Goal: Task Accomplishment & Management: Manage account settings

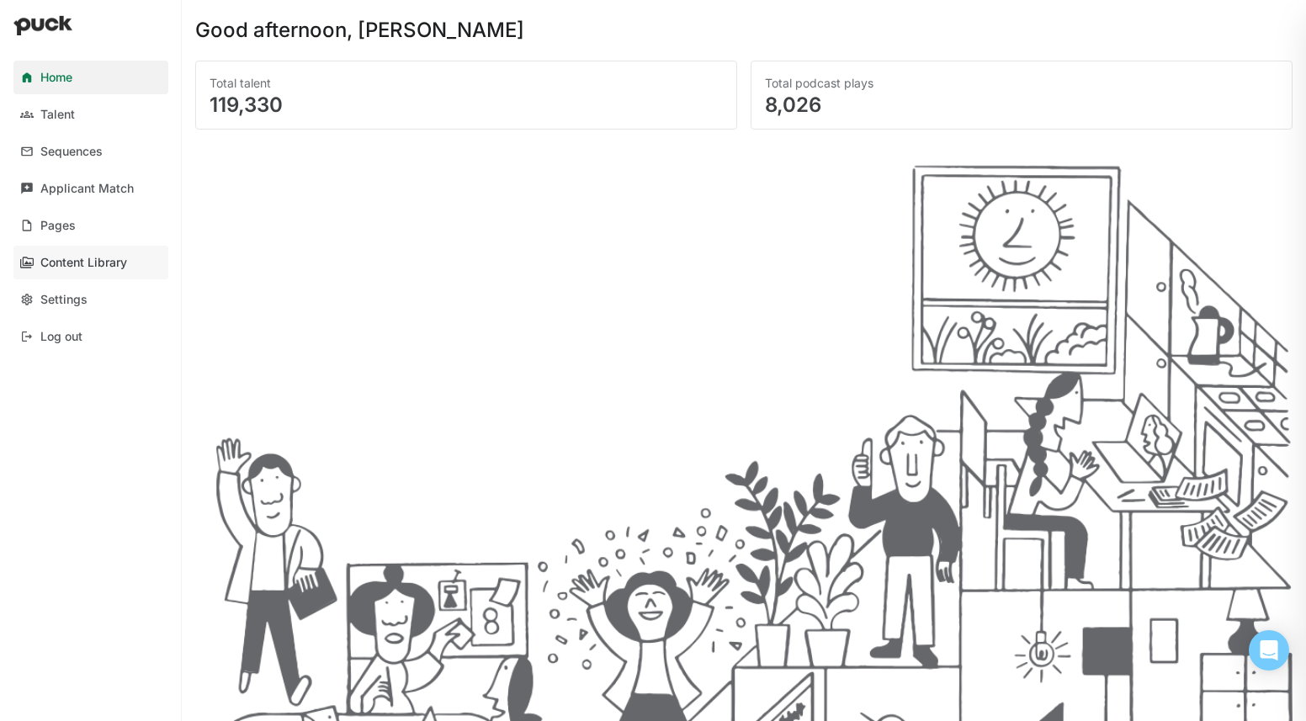
click at [91, 272] on link "Content Library" at bounding box center [90, 263] width 155 height 34
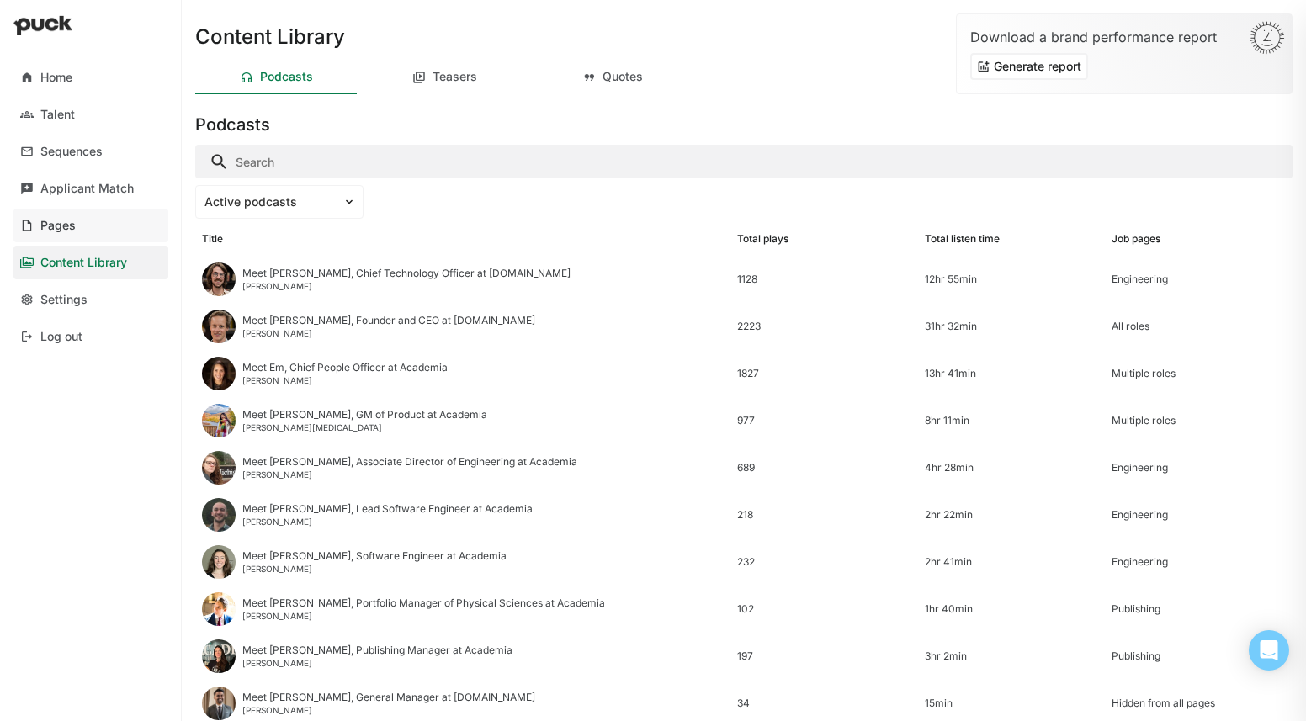
click at [84, 225] on link "Pages" at bounding box center [90, 226] width 155 height 34
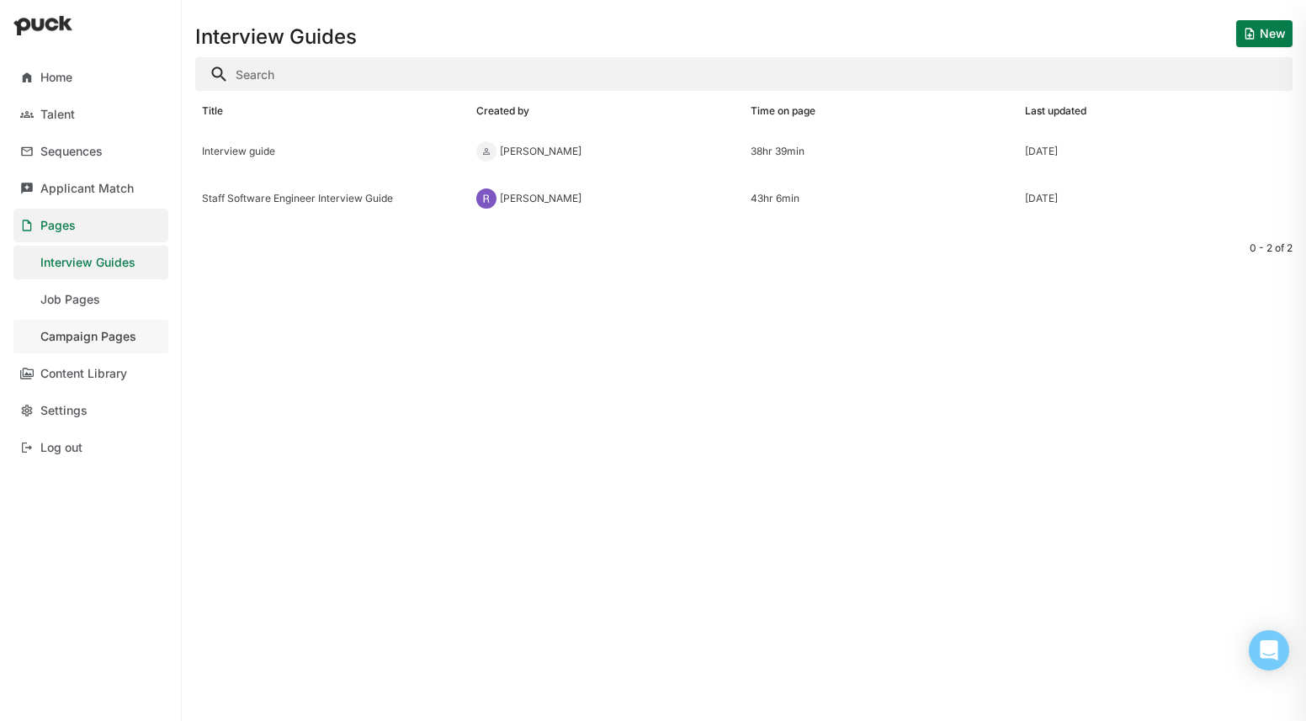
click at [104, 350] on link "Campaign Pages" at bounding box center [90, 337] width 155 height 34
click at [367, 150] on div "Culture Page" at bounding box center [332, 152] width 261 height 12
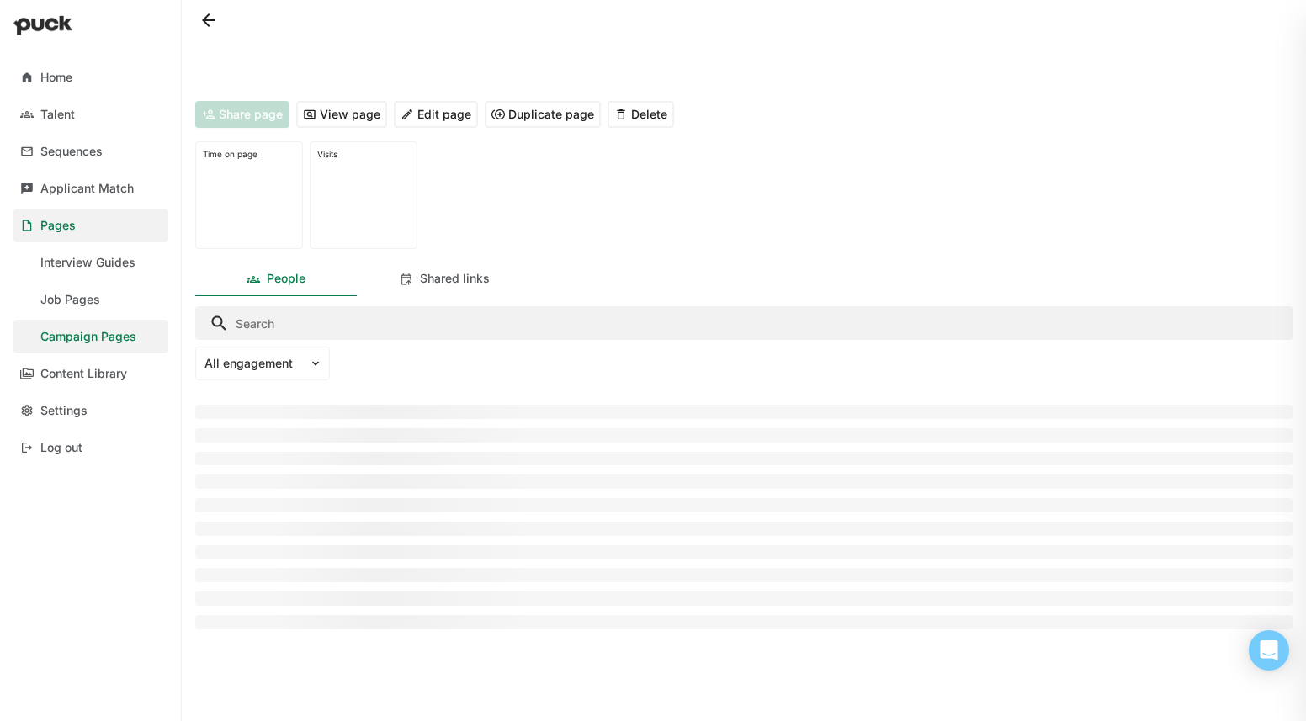
click at [464, 122] on button "Edit page" at bounding box center [436, 114] width 84 height 27
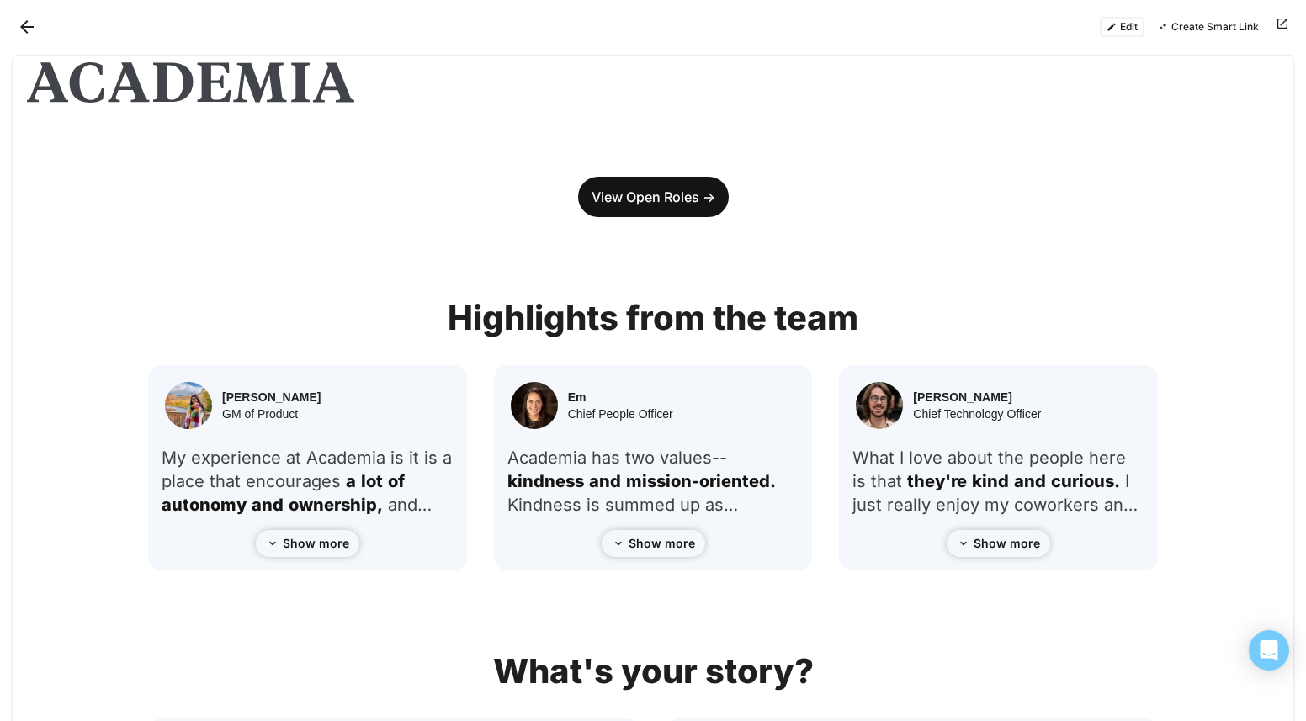
click at [1125, 24] on button "Edit" at bounding box center [1122, 27] width 45 height 20
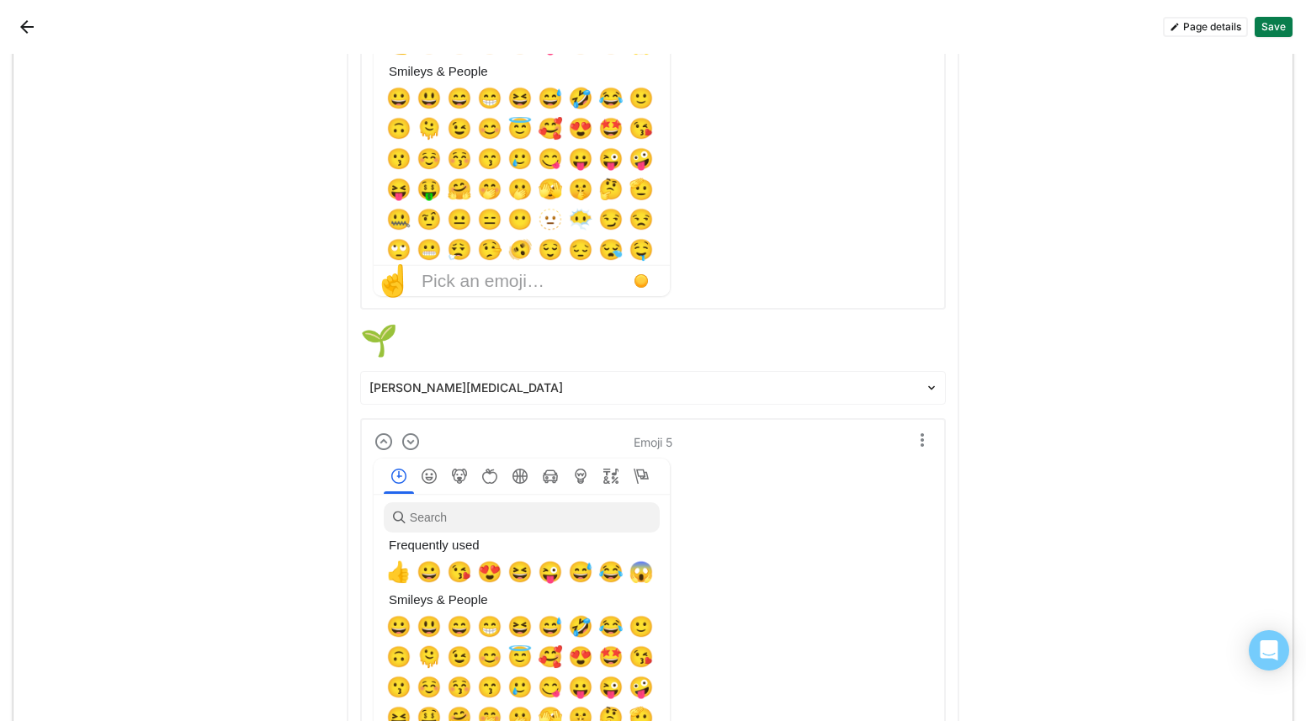
scroll to position [8701, 0]
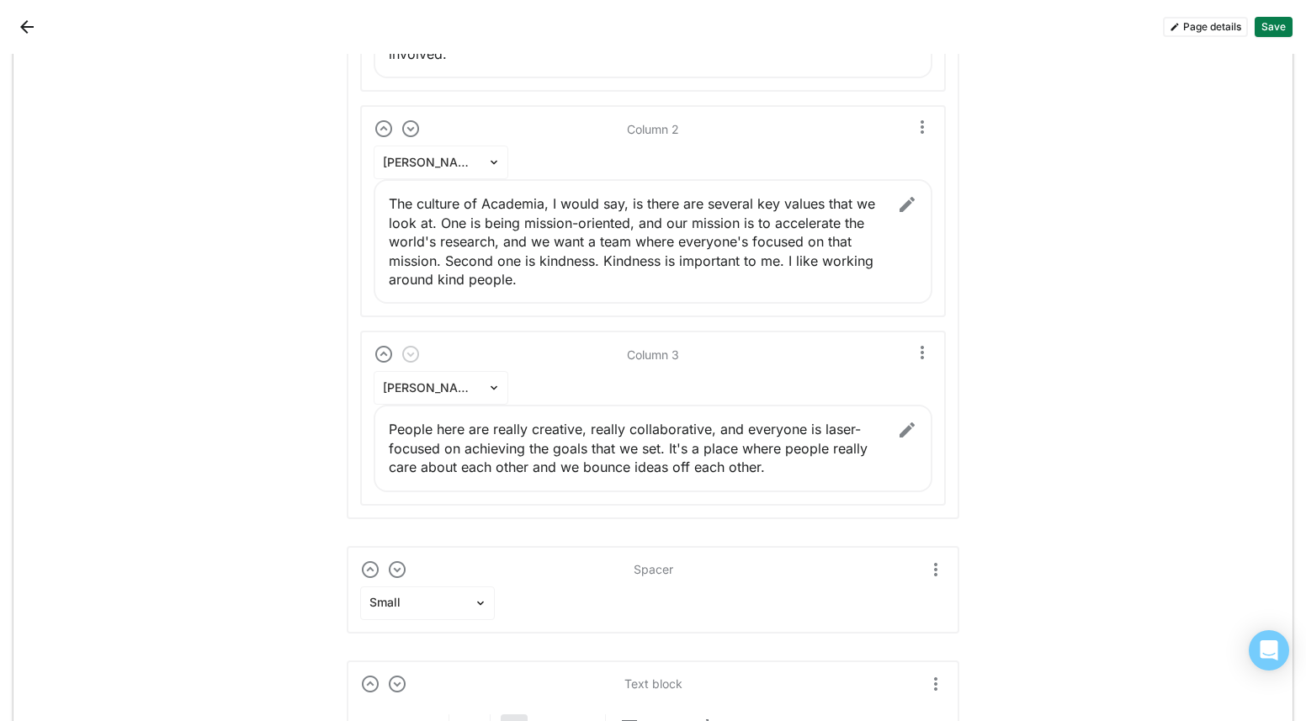
click at [944, 427] on div "Columns Column 1 Ryan Davies The culture of my team is collaborative. Although …" at bounding box center [653, 182] width 612 height 674
click at [917, 432] on div "People here are really creative, really collaborative, and everyone is laser-fo…" at bounding box center [653, 448] width 559 height 87
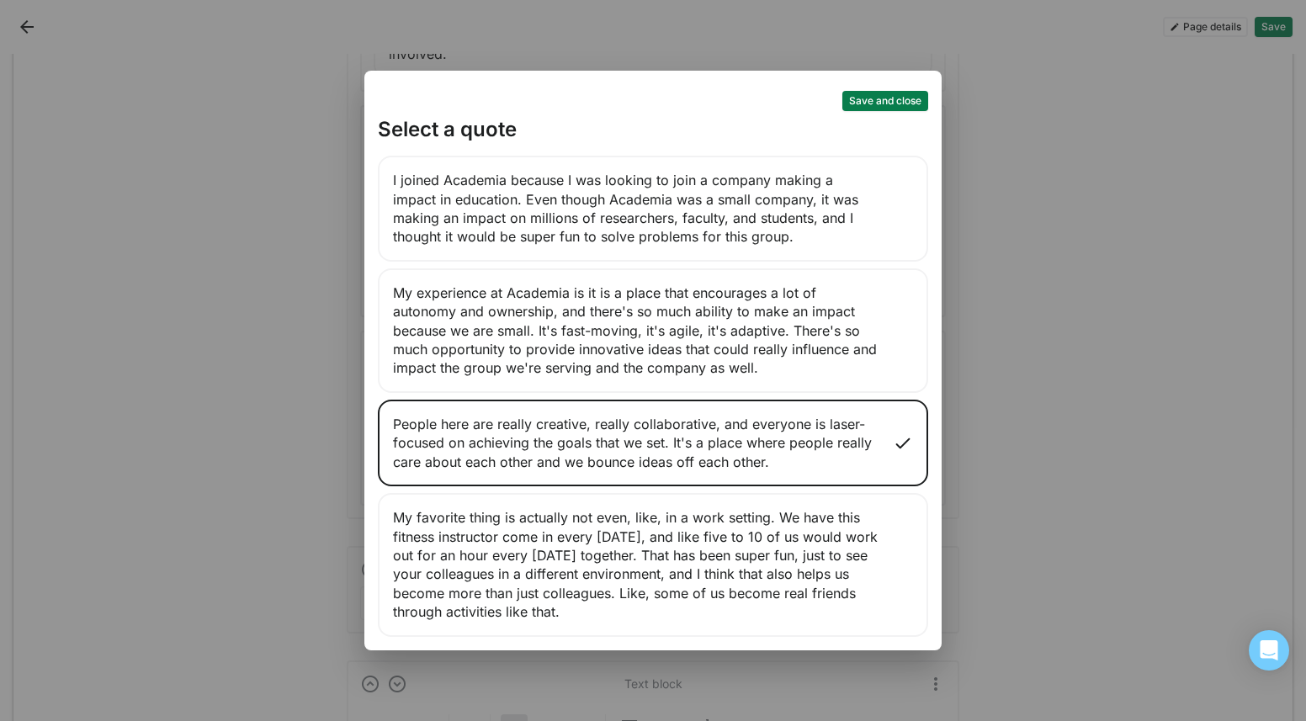
click at [998, 178] on div "Save and close Select a quote I joined Academia because I was looking to join a…" at bounding box center [653, 360] width 1306 height 721
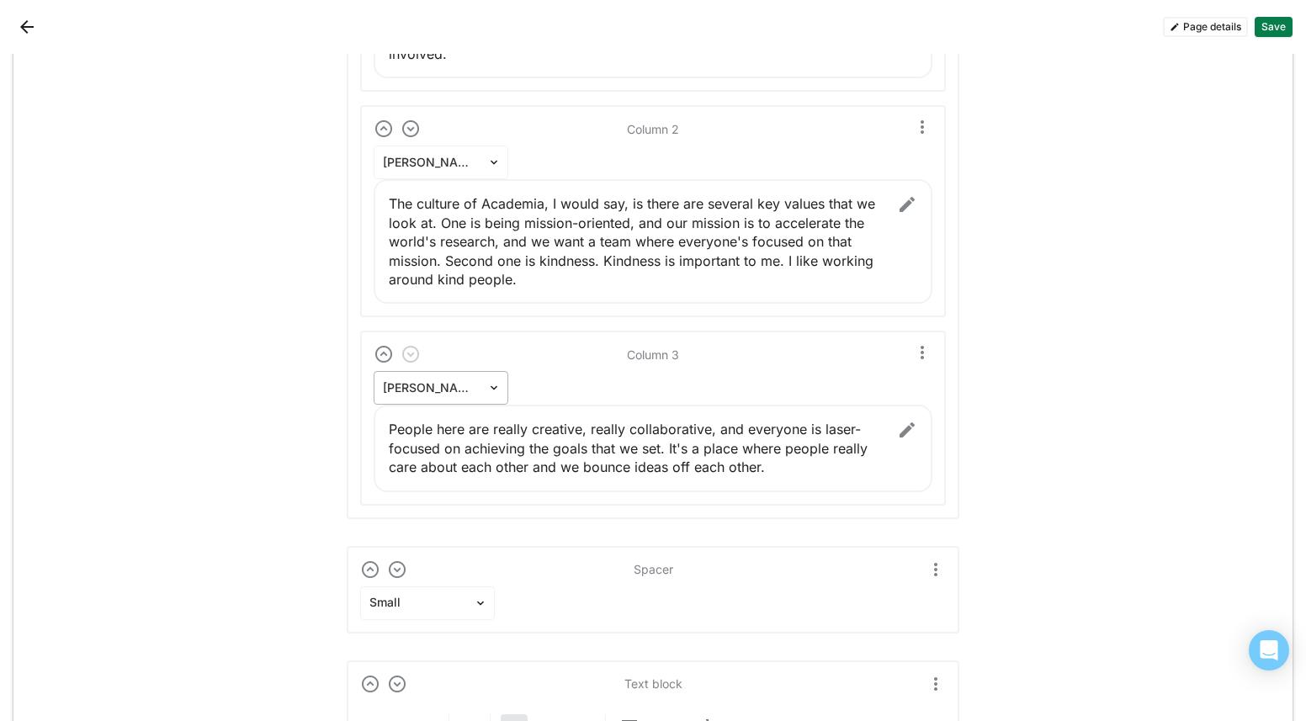
click at [435, 389] on div at bounding box center [431, 388] width 96 height 18
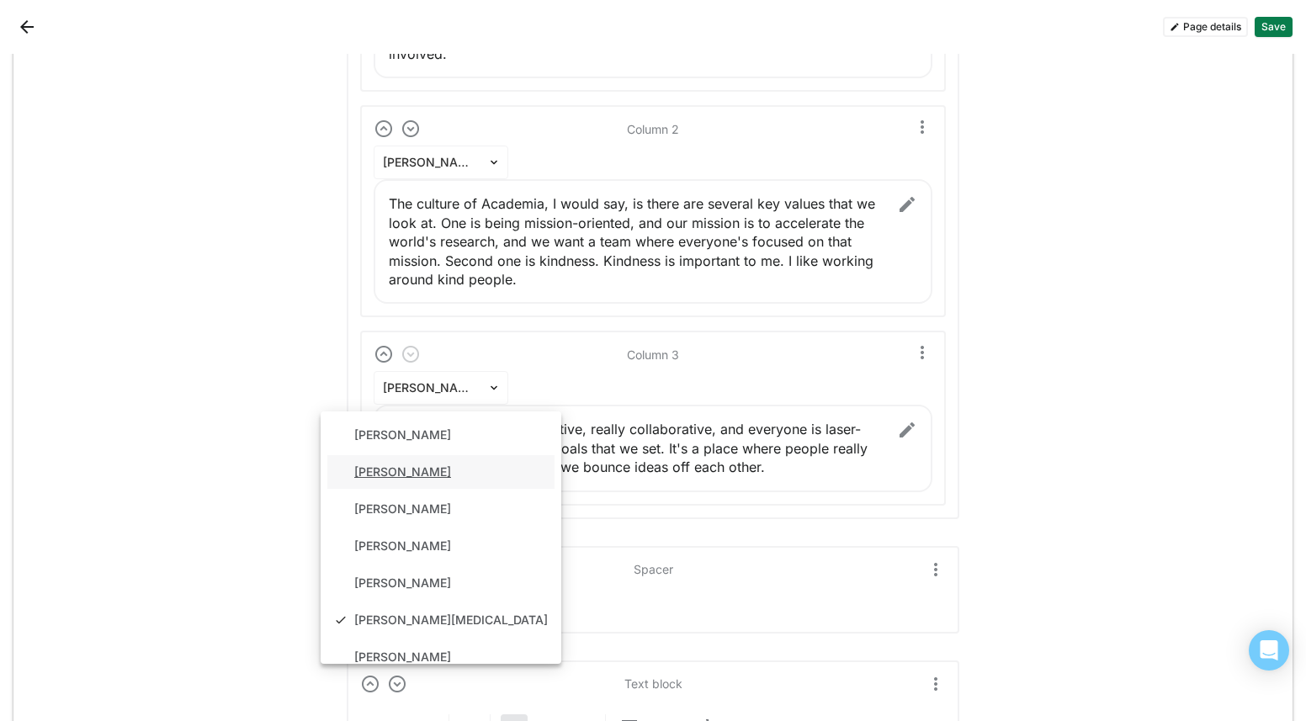
click at [469, 468] on div "Ravi Dhillon" at bounding box center [440, 472] width 227 height 34
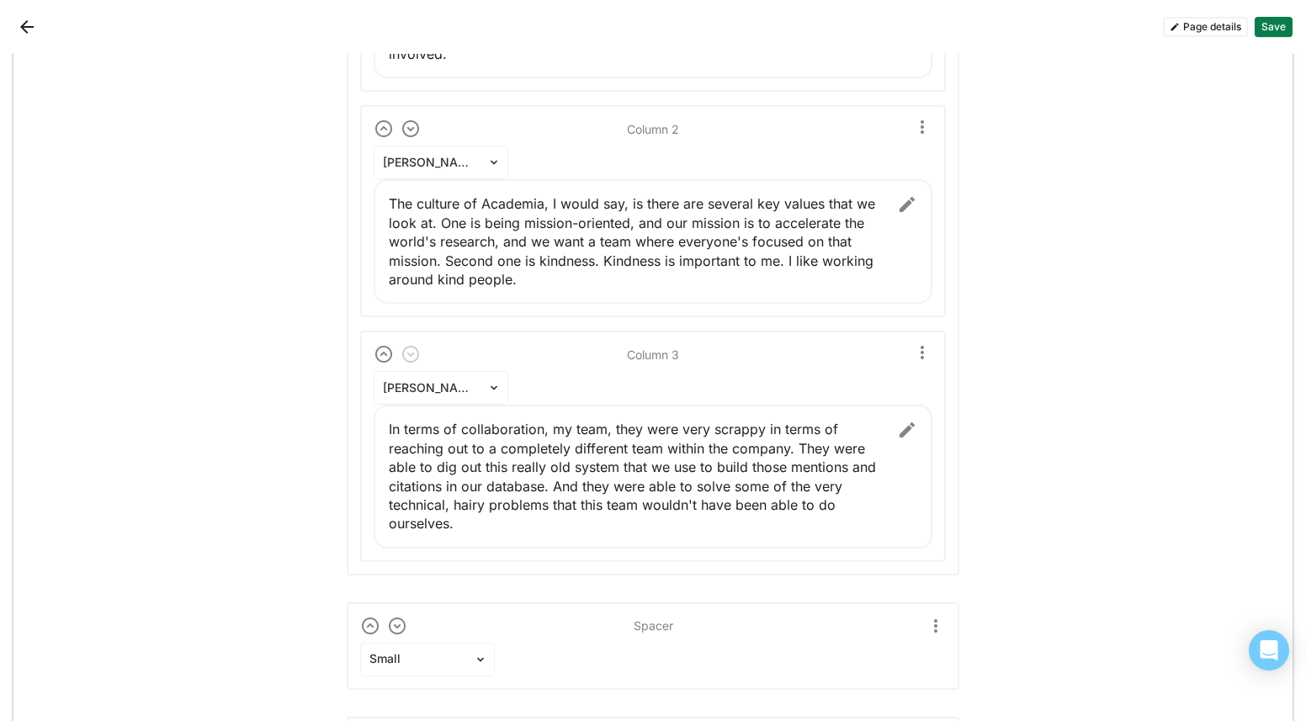
click at [903, 438] on img at bounding box center [907, 430] width 20 height 20
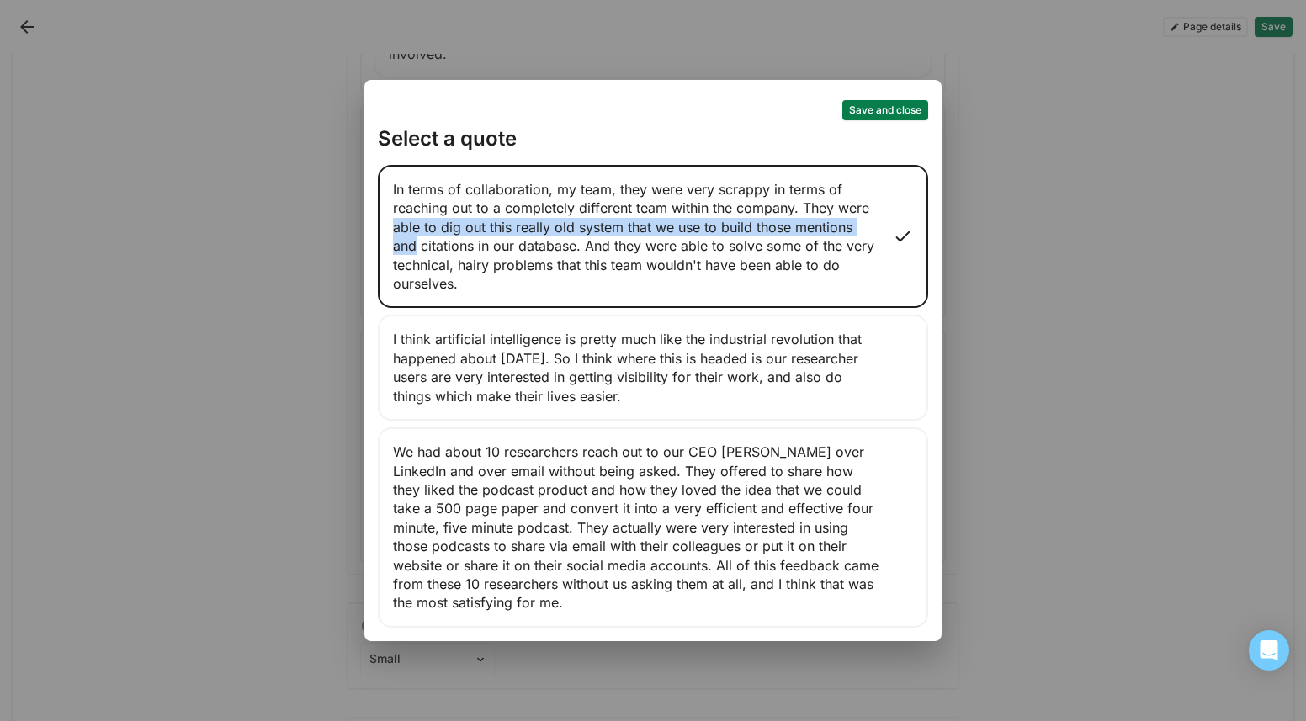
drag, startPoint x: 1141, startPoint y: 222, endPoint x: 1153, endPoint y: 227, distance: 12.8
click at [1153, 227] on div "Save and close Select a quote In terms of collaboration, my team, they were ver…" at bounding box center [653, 360] width 1306 height 721
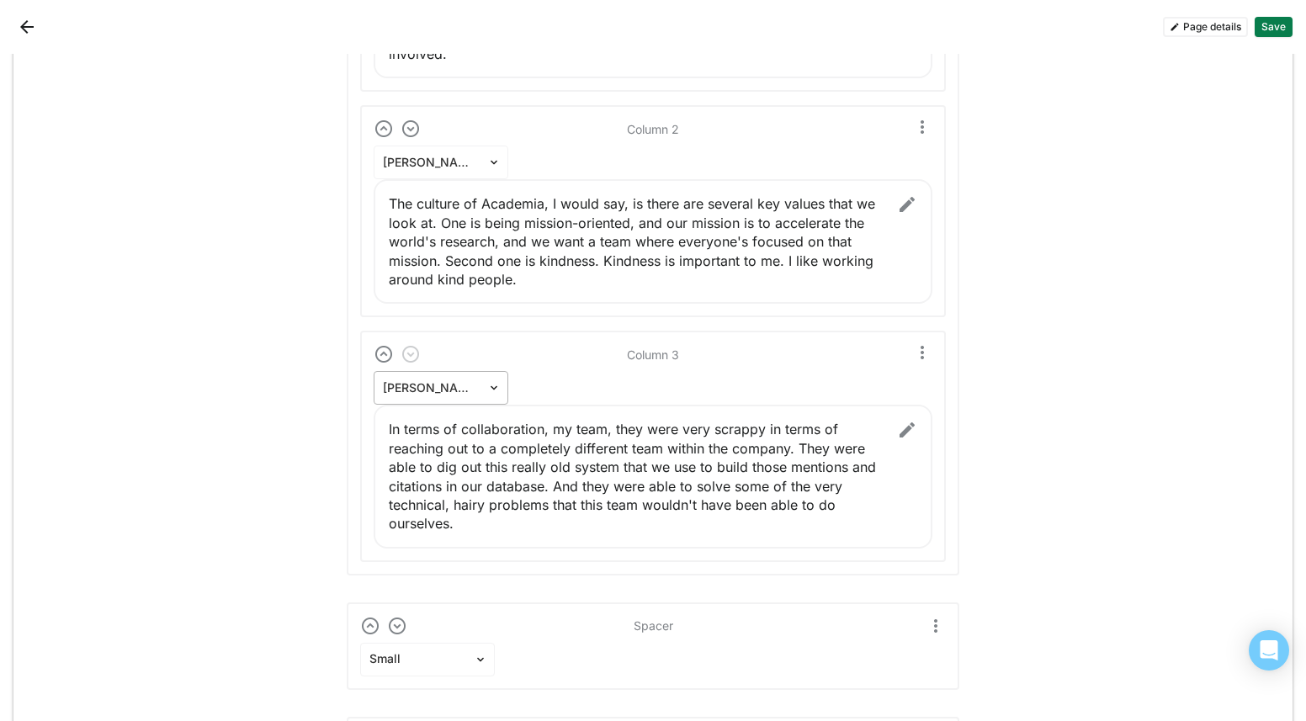
click at [464, 389] on div at bounding box center [431, 388] width 96 height 18
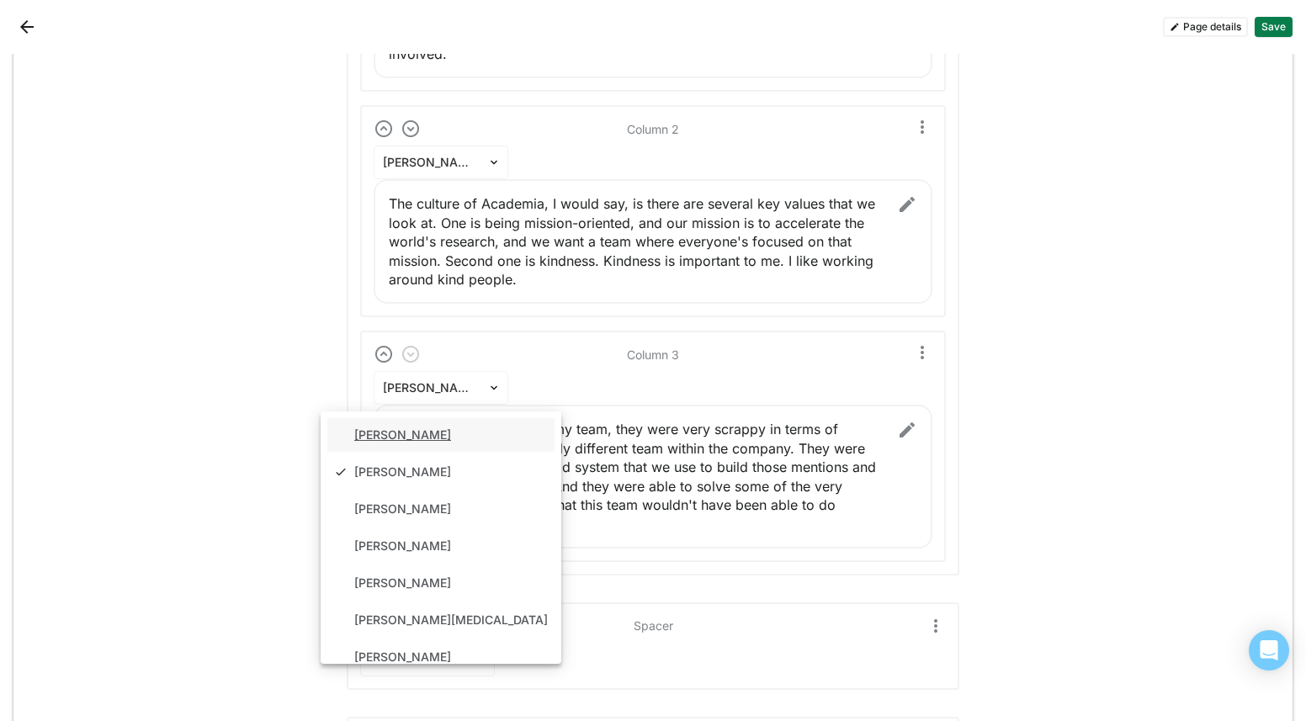
click at [451, 431] on div "Vaibhav Chauhan" at bounding box center [402, 435] width 97 height 14
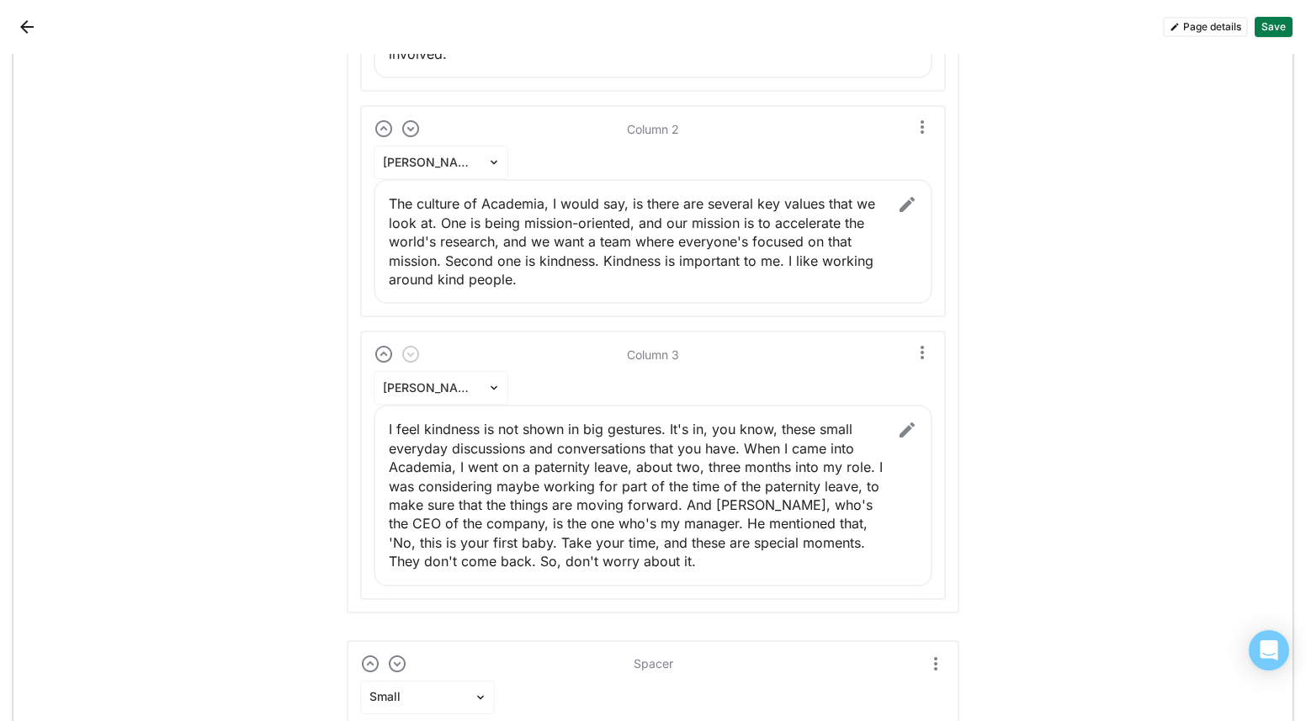
click at [899, 421] on img at bounding box center [907, 430] width 20 height 20
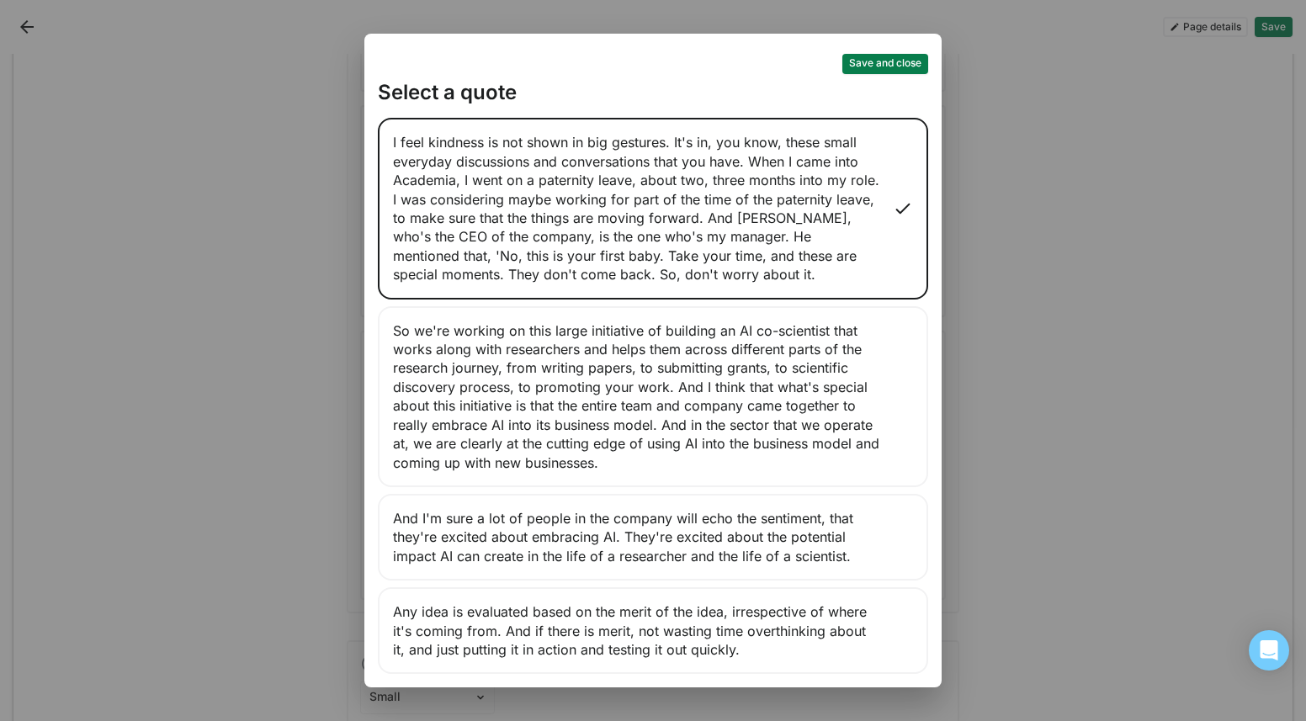
click at [1072, 335] on div "Save and close Select a quote I feel kindness is not shown in big gestures. It'…" at bounding box center [653, 360] width 1306 height 721
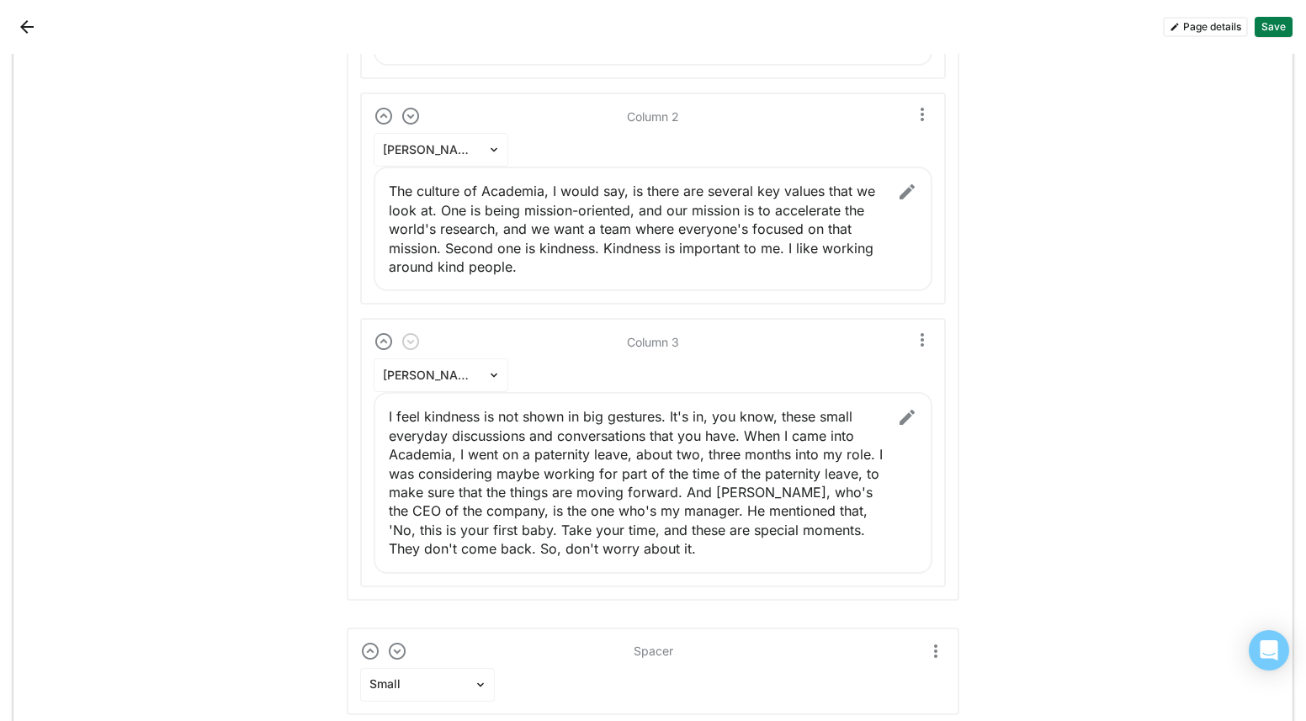
scroll to position [8724, 0]
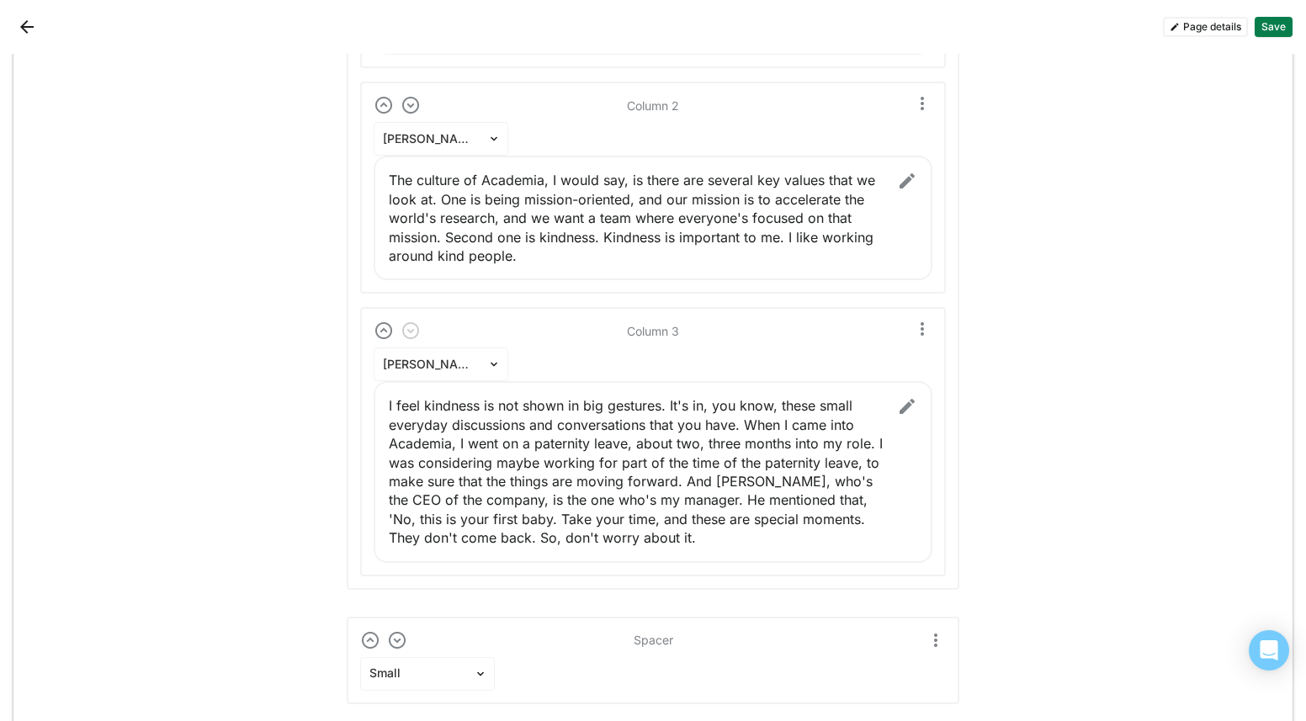
click at [900, 404] on img at bounding box center [907, 406] width 20 height 20
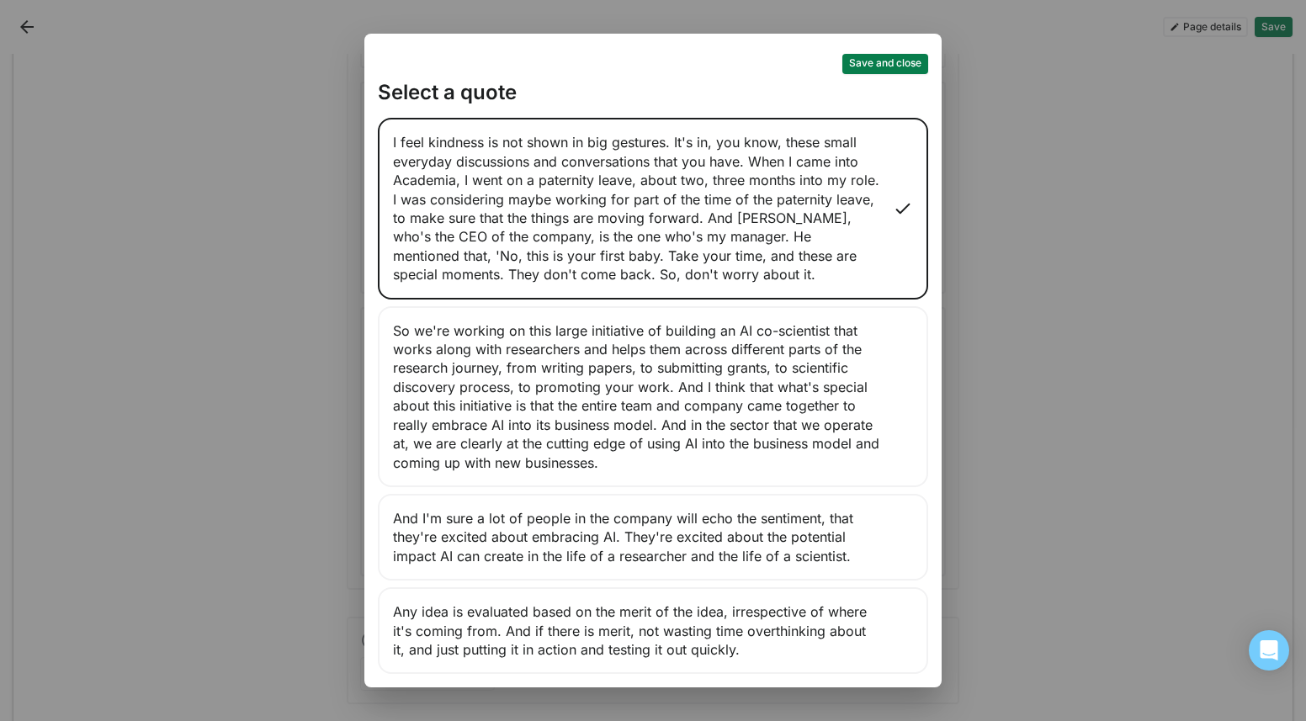
click at [695, 529] on div "And I'm sure a lot of people in the company will echo the sentiment, that they'…" at bounding box center [653, 537] width 550 height 87
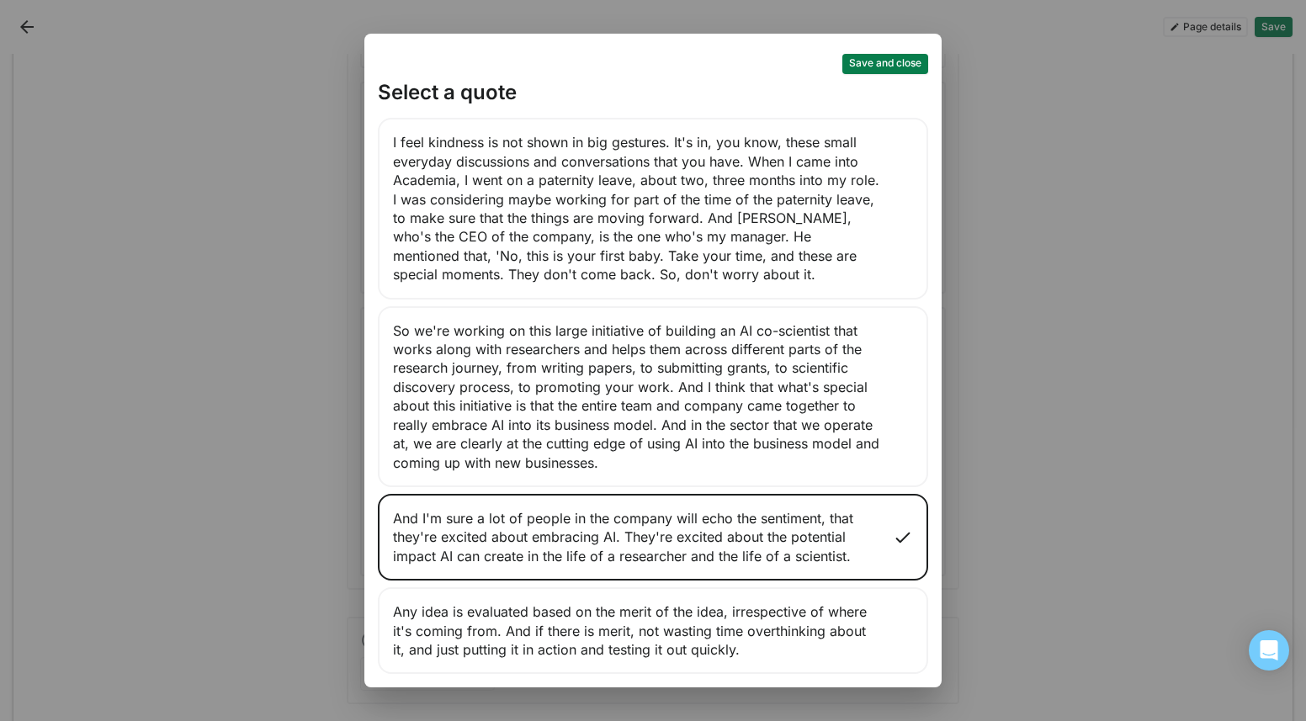
click at [868, 62] on button "Save and close" at bounding box center [885, 64] width 86 height 20
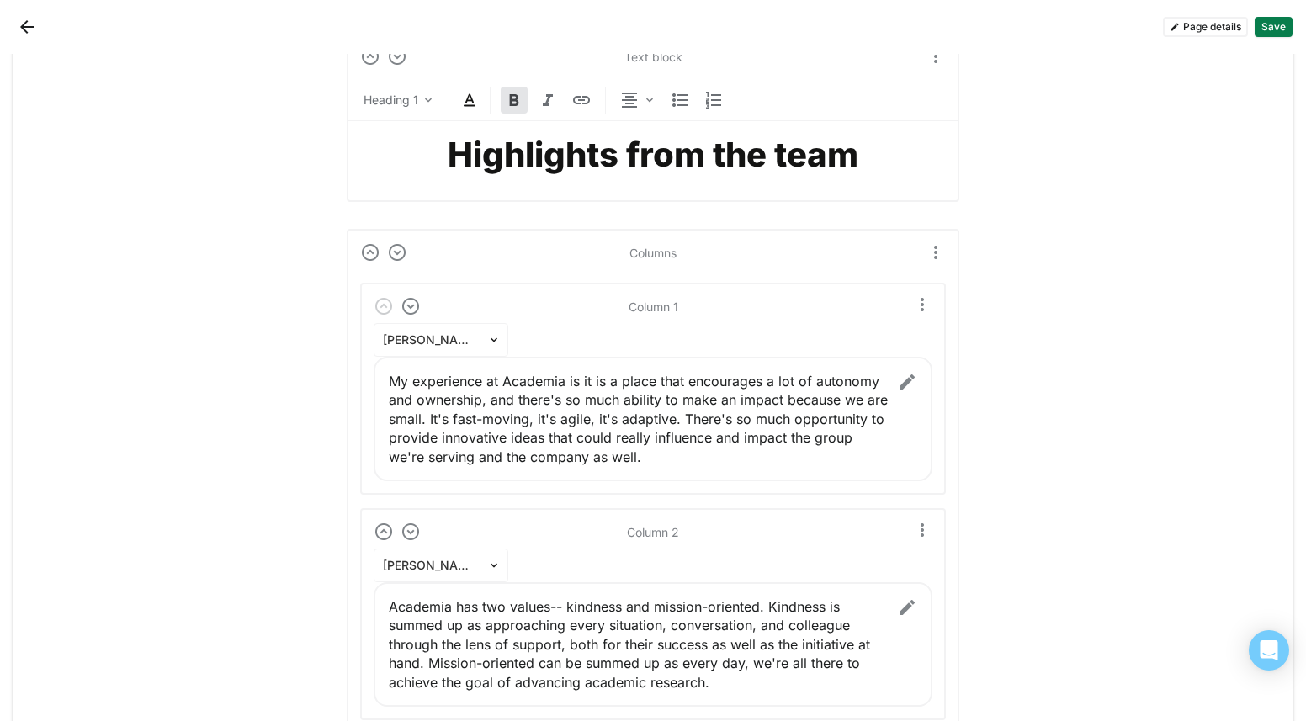
scroll to position [690, 0]
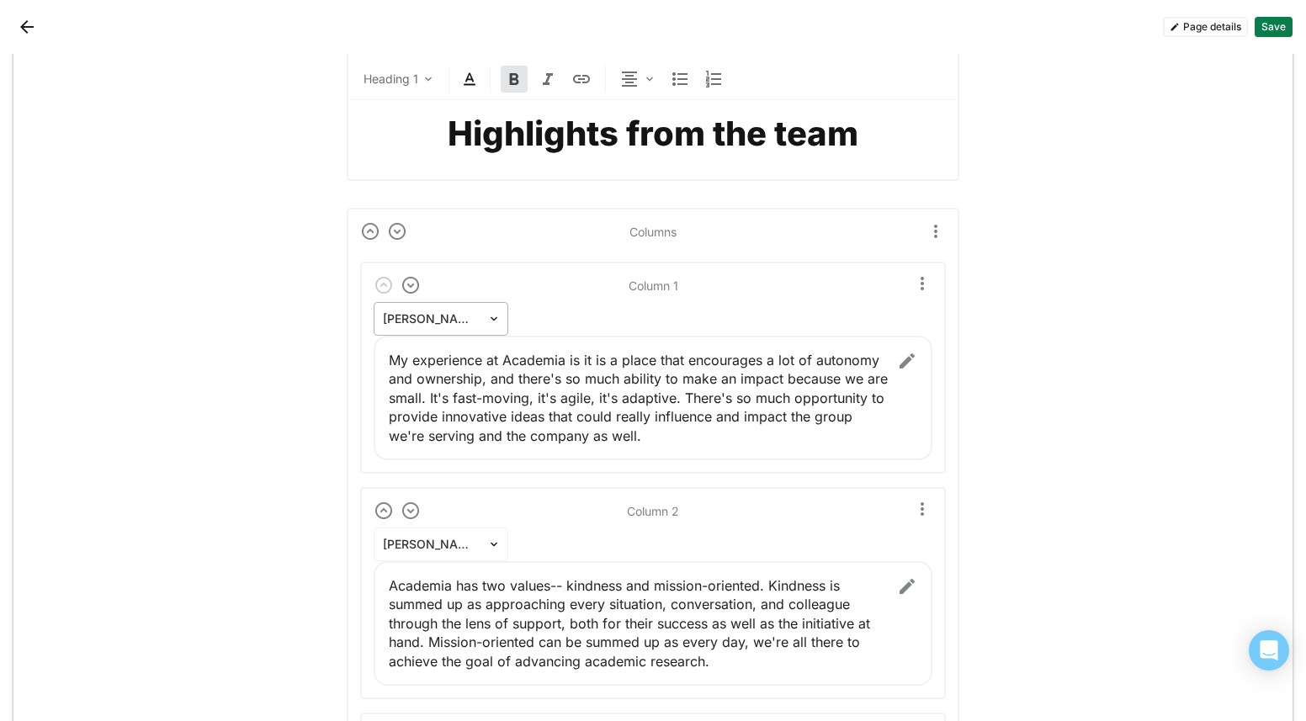
click at [472, 315] on div at bounding box center [431, 319] width 96 height 18
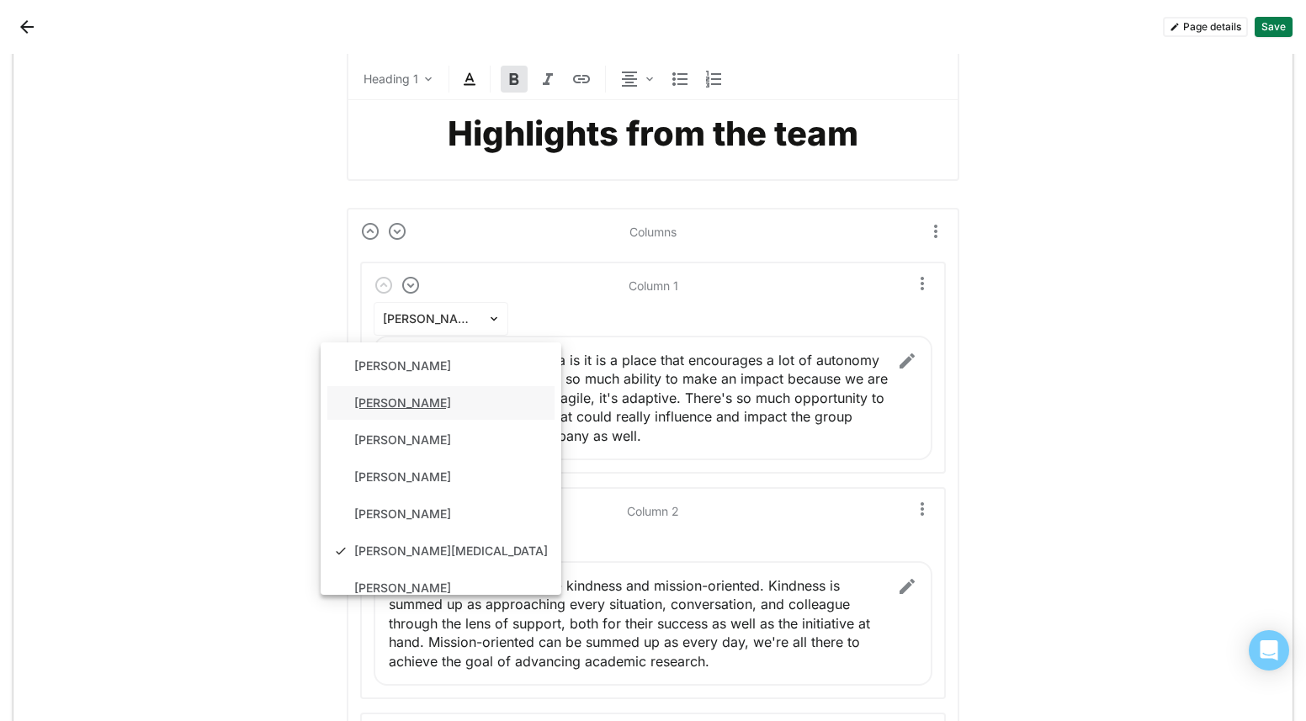
click at [461, 393] on div "Ravi Dhillon" at bounding box center [440, 403] width 227 height 34
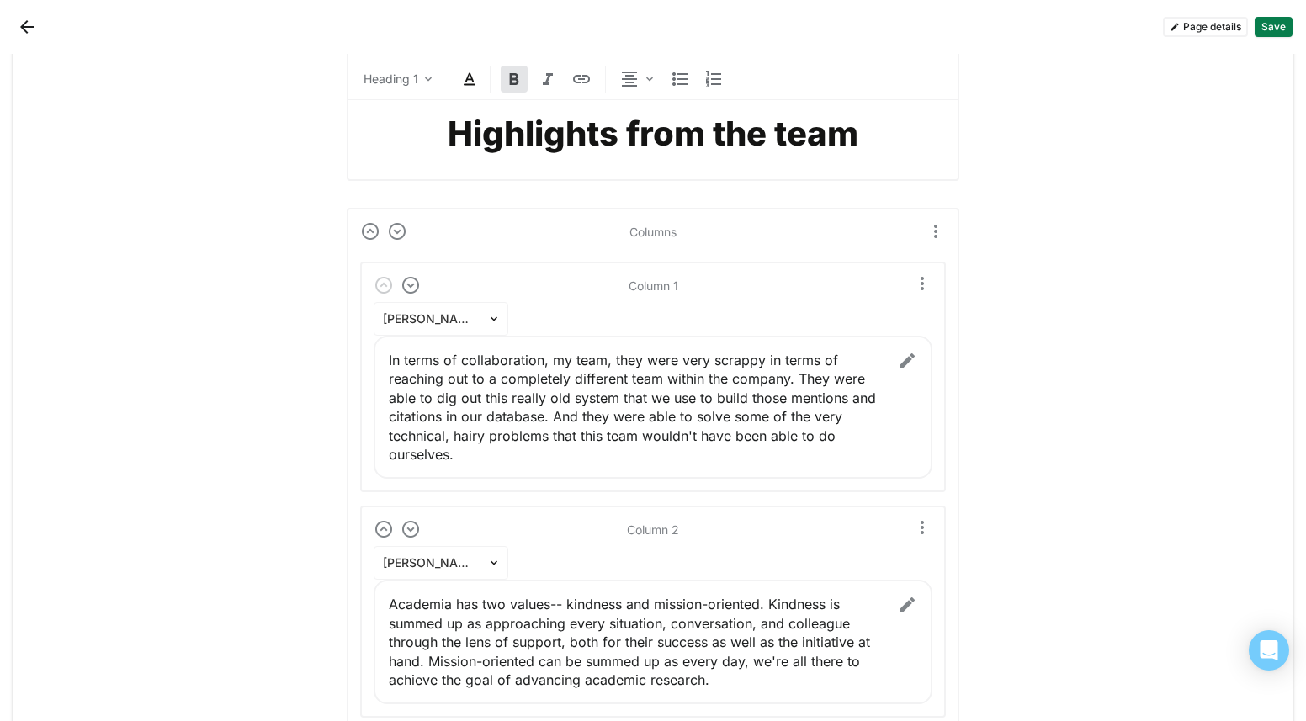
click at [901, 357] on img at bounding box center [907, 361] width 20 height 20
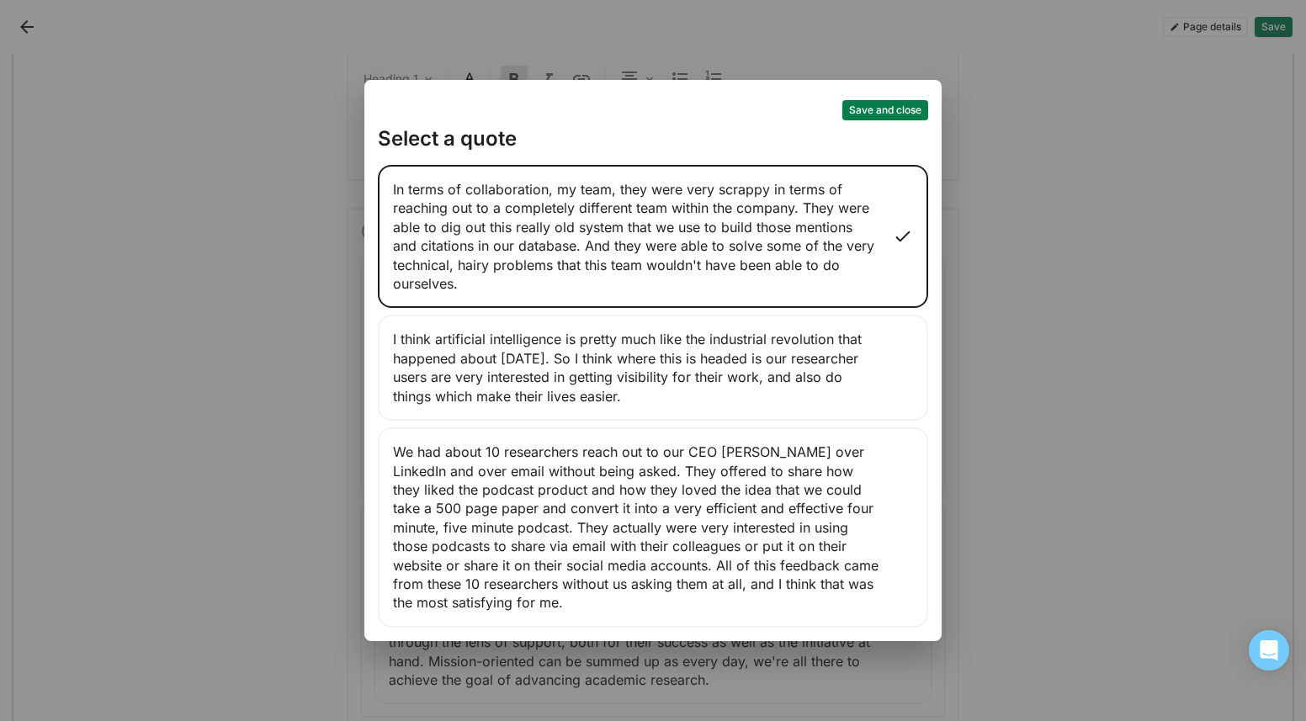
click at [748, 362] on div "I think artificial intelligence is pretty much like the industrial revolution t…" at bounding box center [653, 368] width 550 height 106
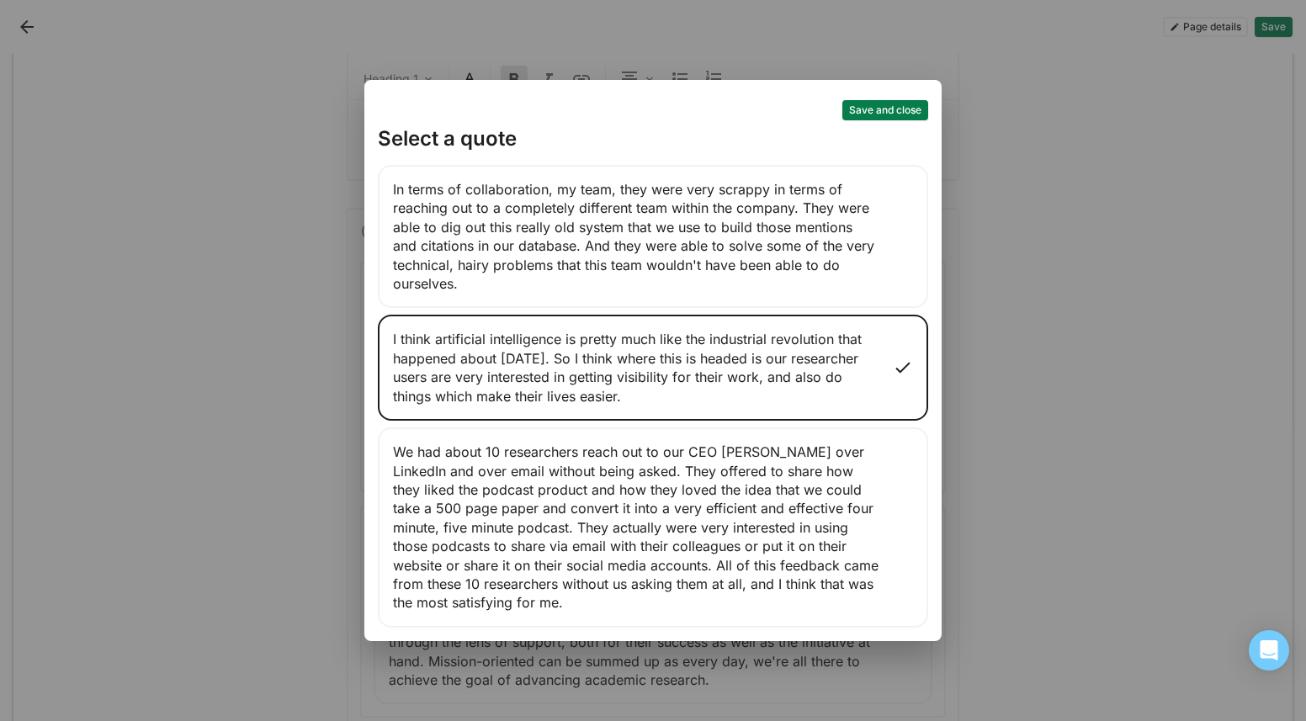
click at [886, 115] on button "Save and close" at bounding box center [885, 110] width 86 height 20
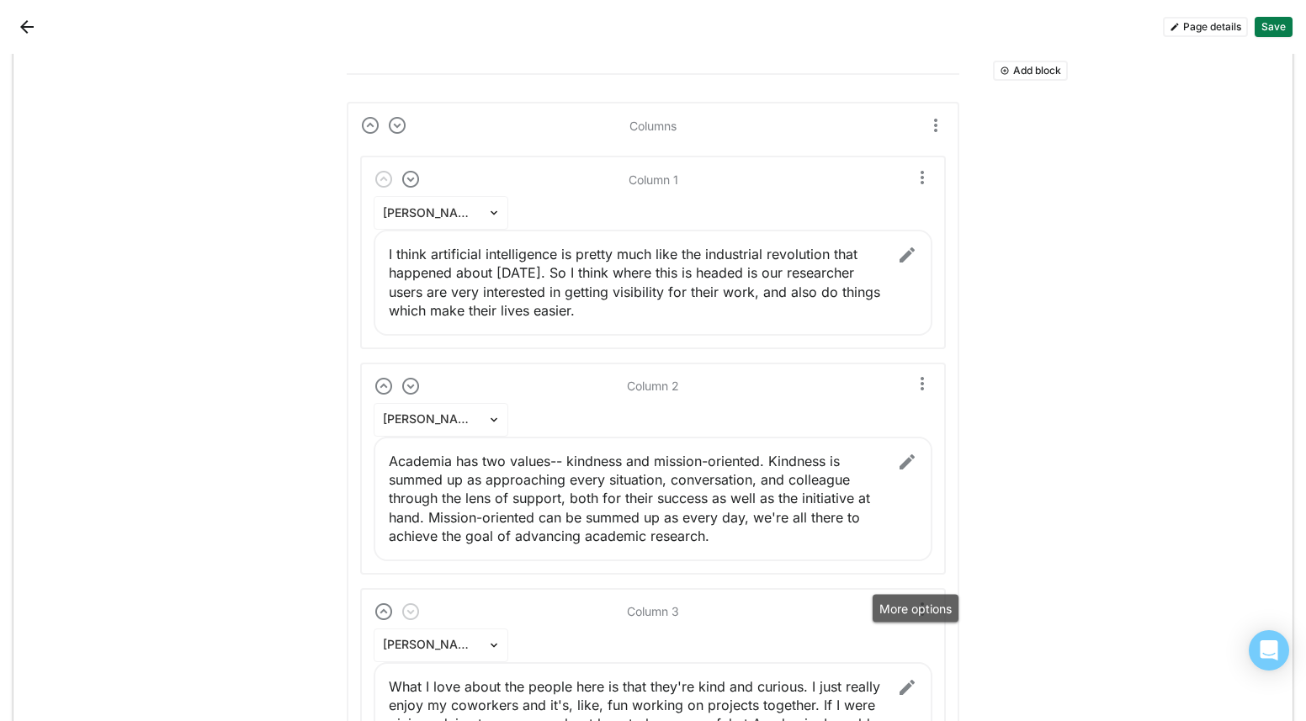
scroll to position [824, 0]
click at [897, 257] on img at bounding box center [907, 256] width 20 height 20
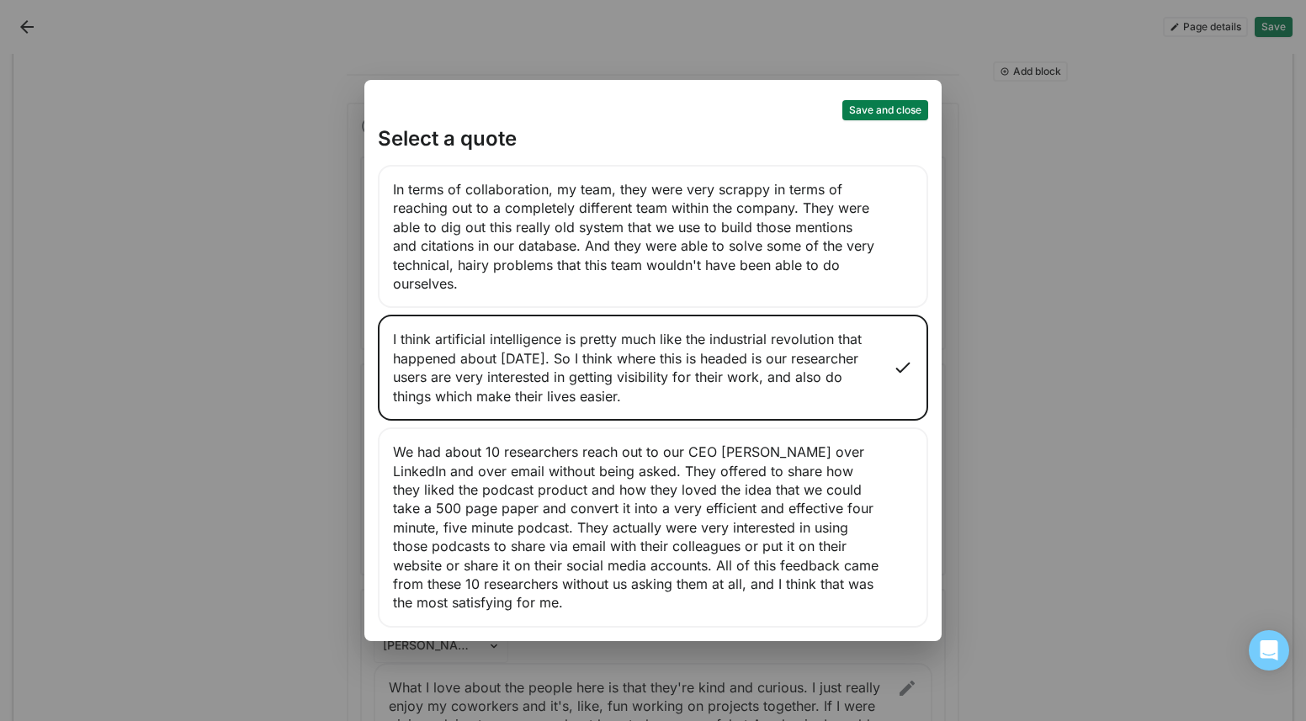
click at [872, 113] on button "Save and close" at bounding box center [885, 110] width 86 height 20
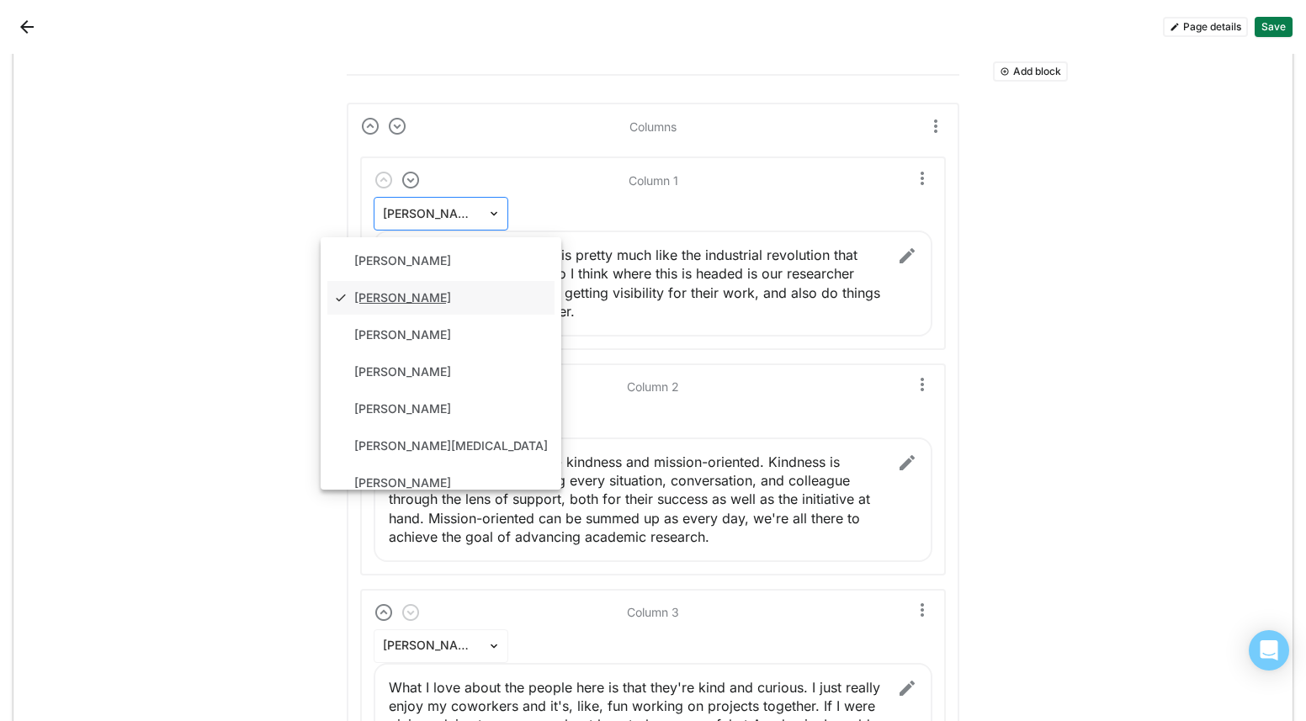
click at [487, 202] on div at bounding box center [497, 214] width 20 height 32
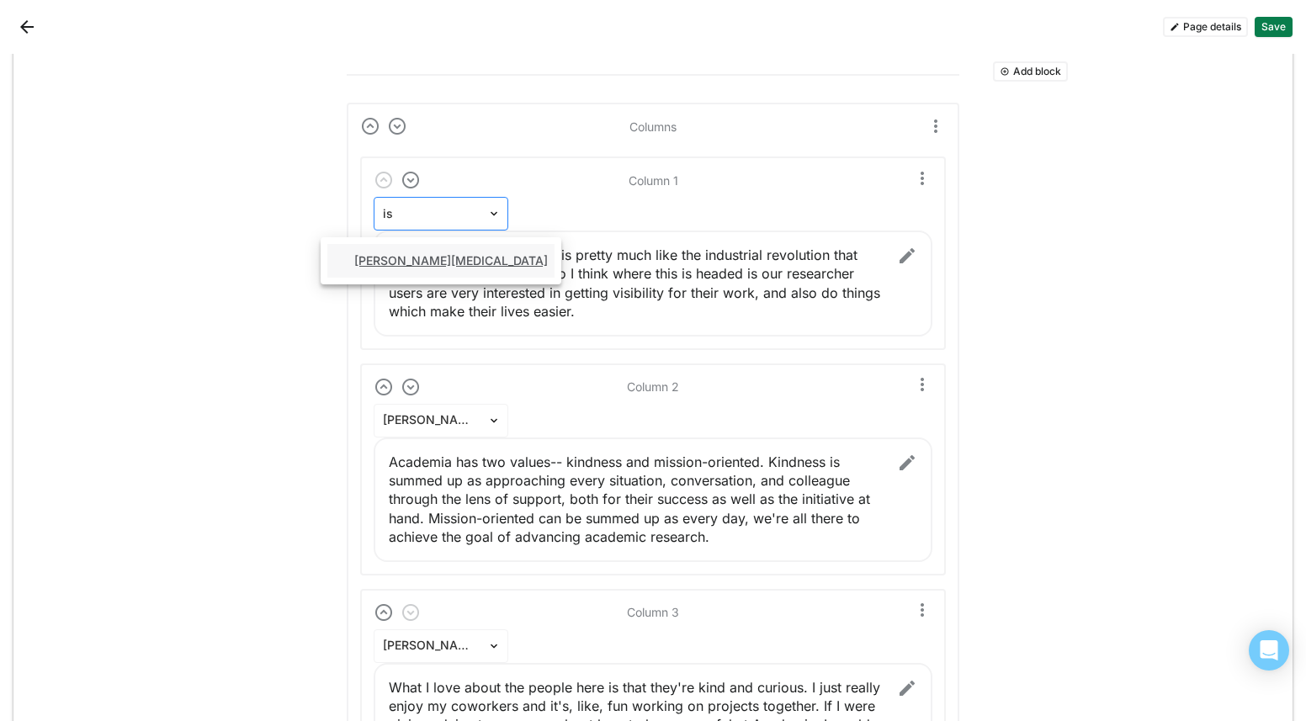
type input "isa"
click at [451, 252] on div "Isabelle Tao" at bounding box center [440, 261] width 227 height 34
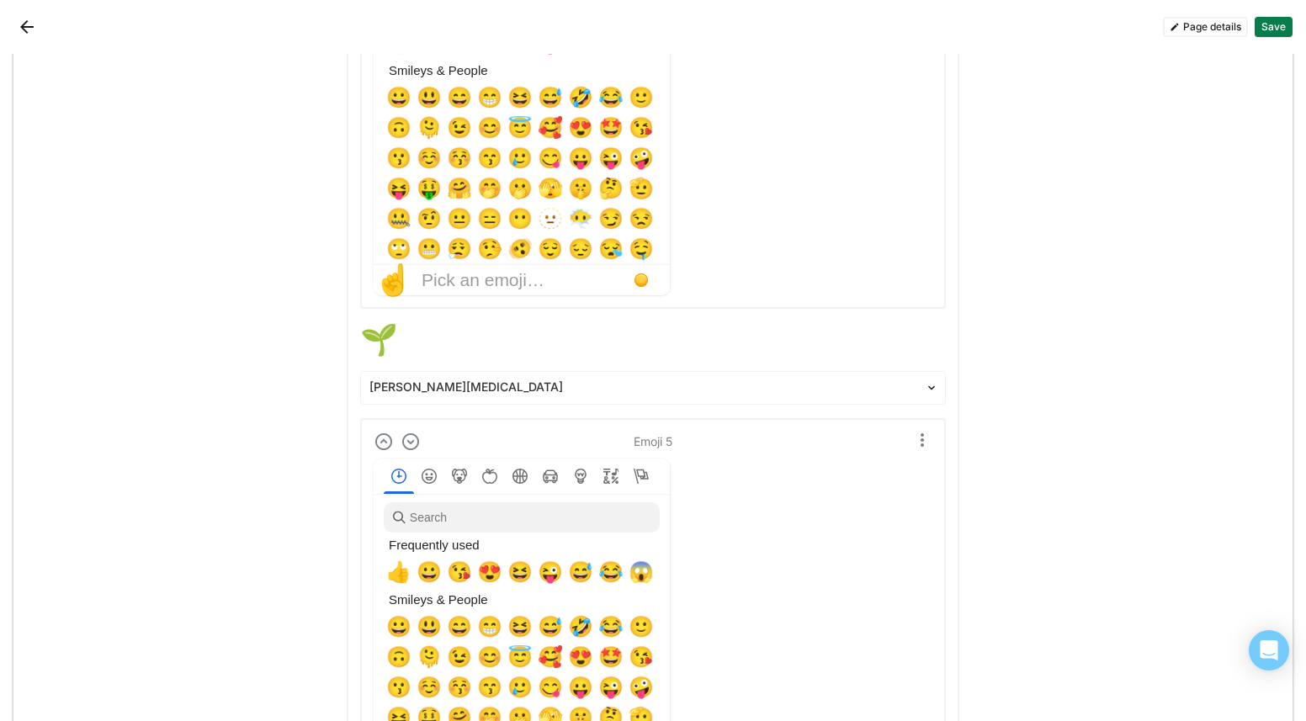
scroll to position [10181, 0]
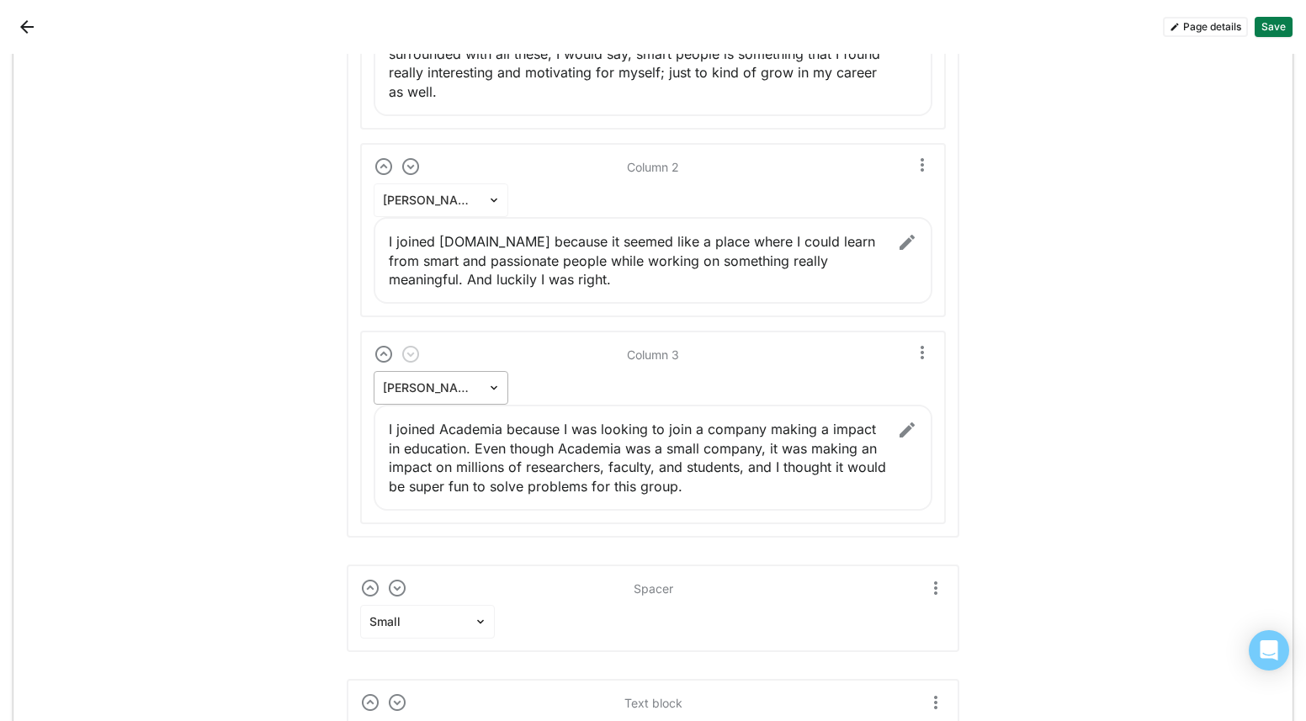
click at [500, 376] on div at bounding box center [497, 388] width 20 height 32
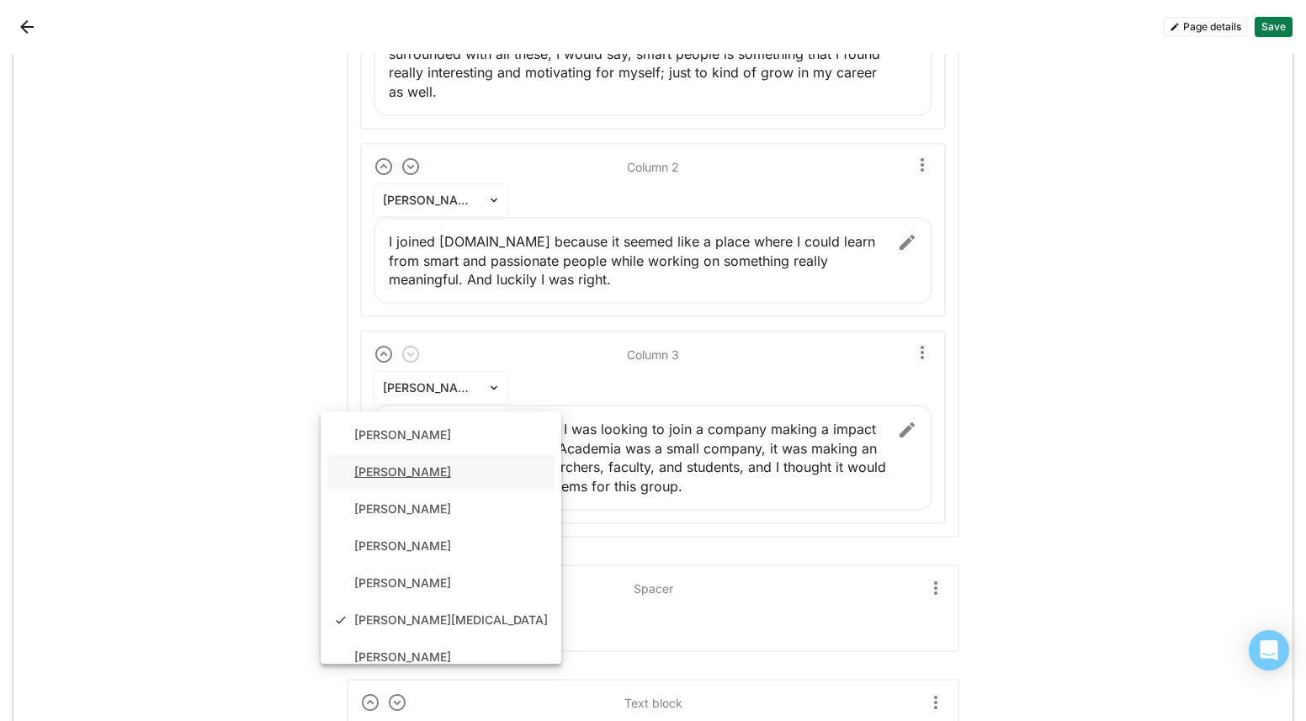
click at [476, 472] on div "Ravi Dhillon" at bounding box center [440, 472] width 227 height 34
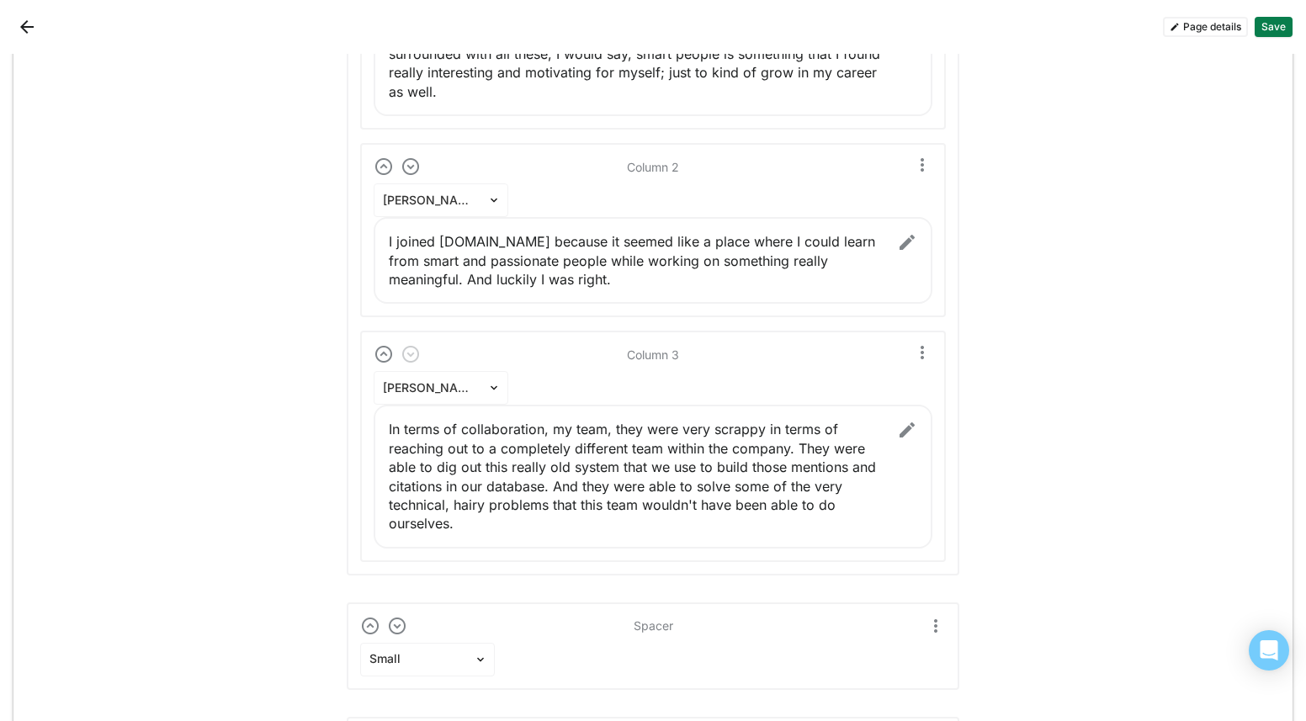
click at [902, 430] on img at bounding box center [907, 430] width 20 height 20
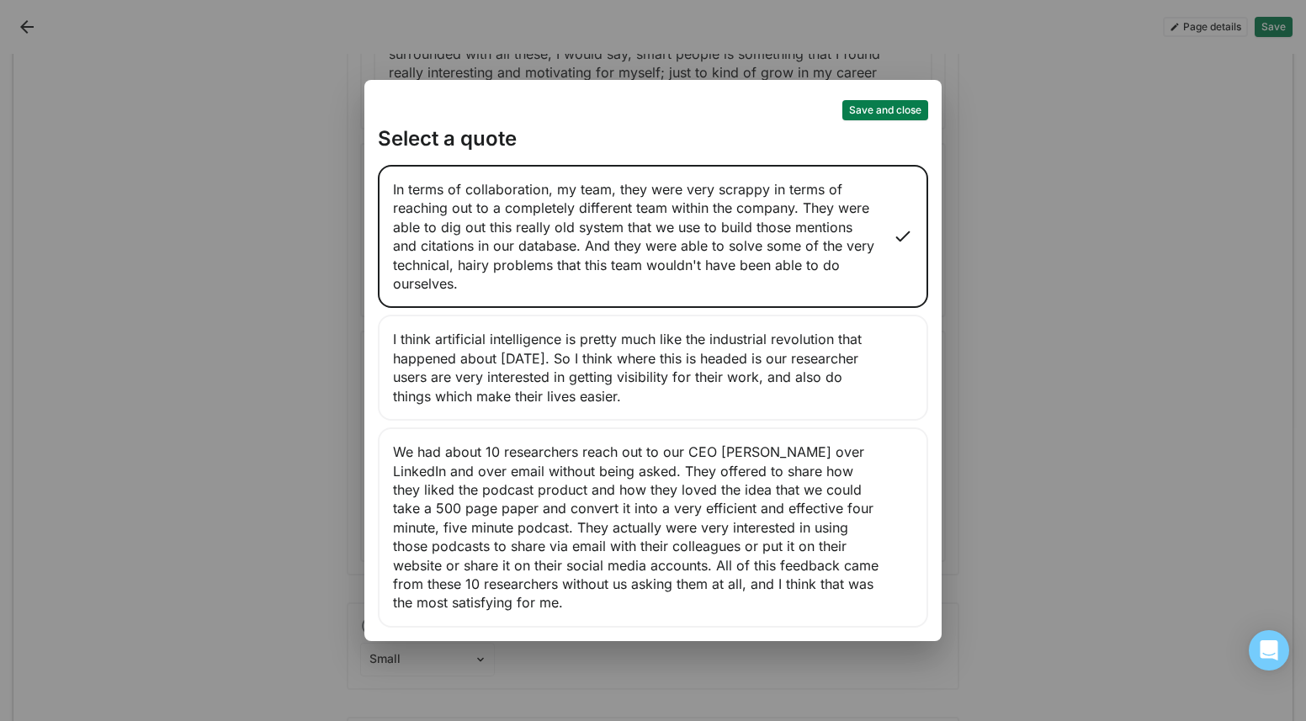
click at [908, 107] on button "Save and close" at bounding box center [885, 110] width 86 height 20
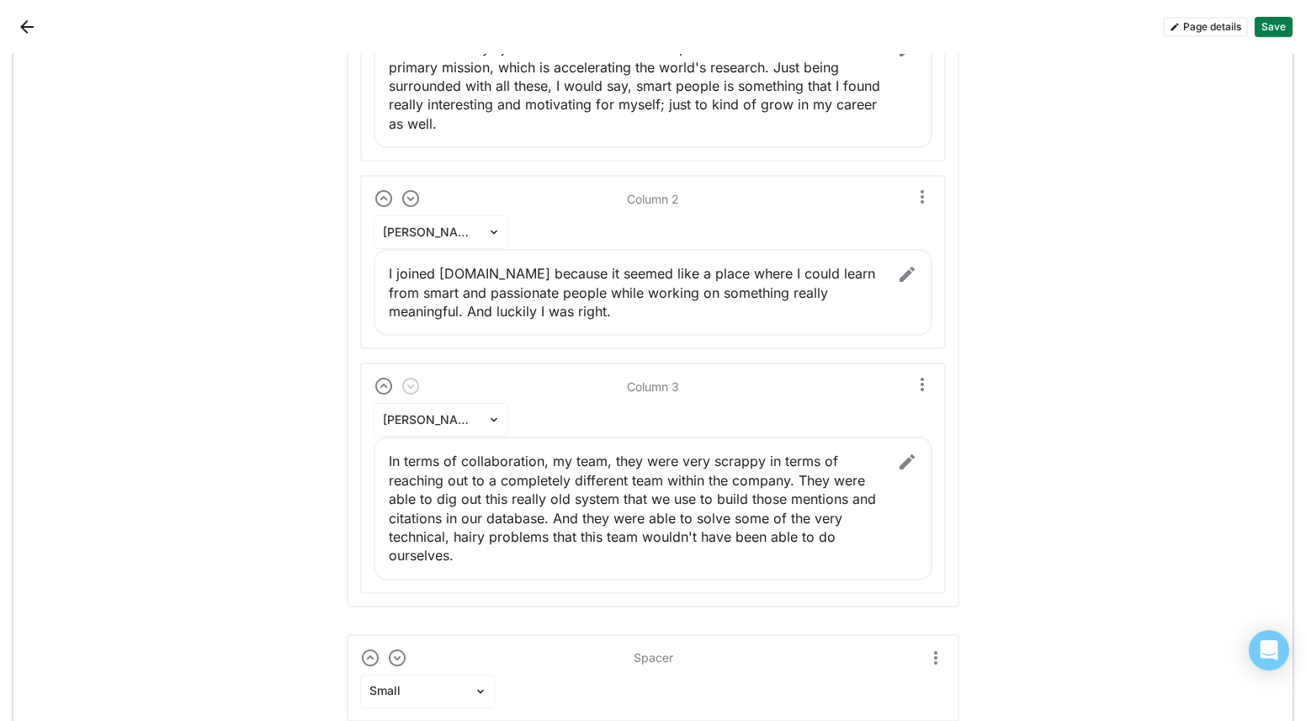
scroll to position [10150, 0]
click at [468, 423] on div at bounding box center [431, 419] width 96 height 18
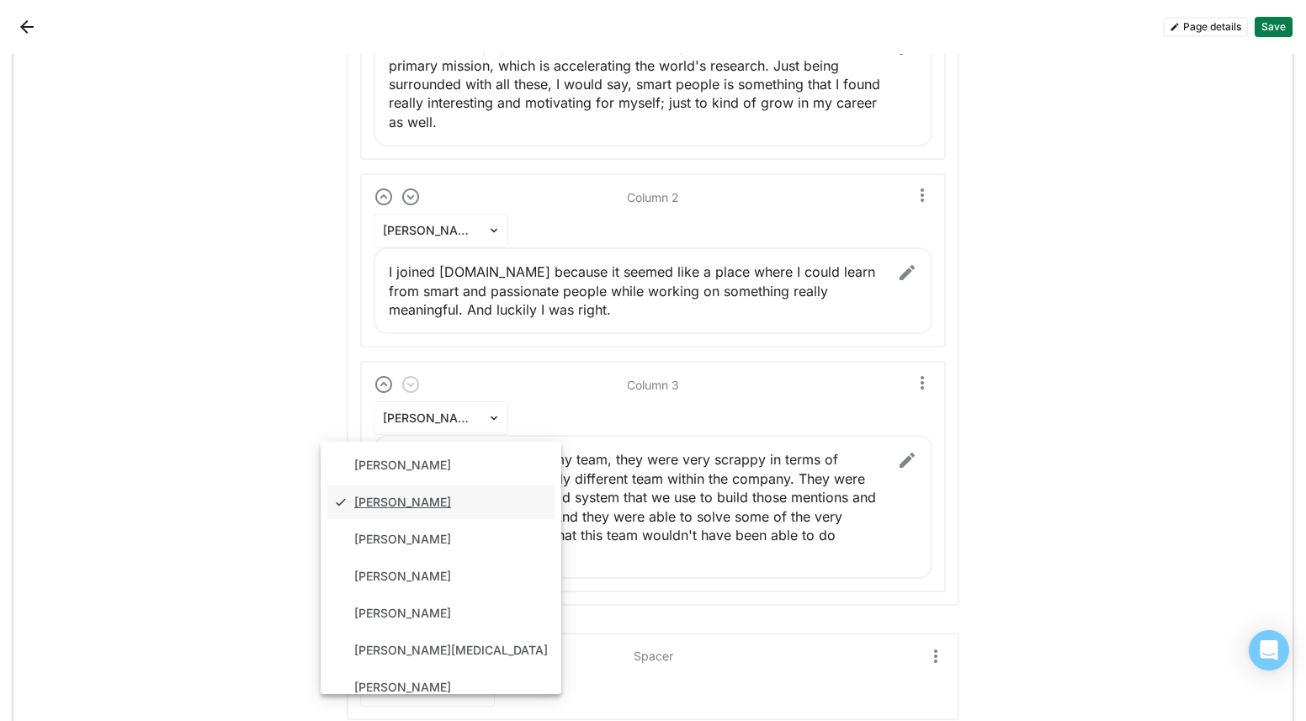
click at [581, 409] on div "Ravi Dhillon selected, 2 of 11. 11 results available. Use Up and Down to choose…" at bounding box center [653, 489] width 559 height 177
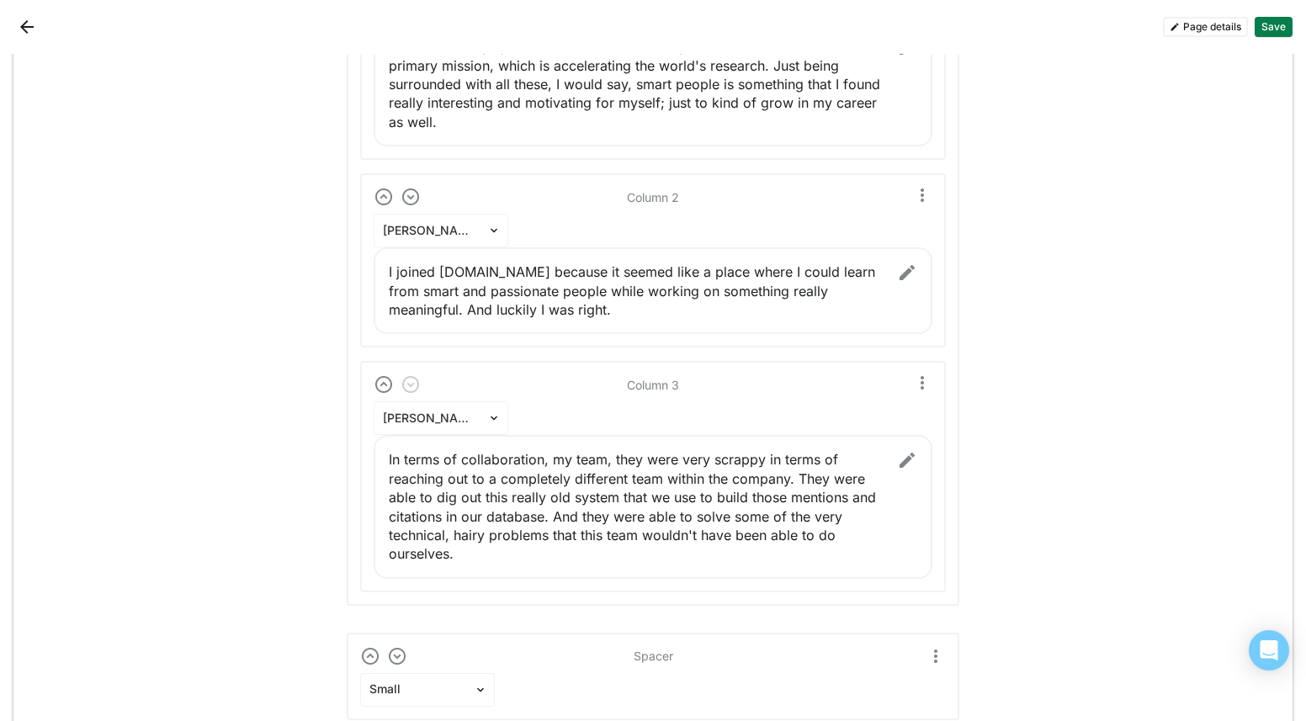
click at [903, 460] on img at bounding box center [907, 460] width 20 height 20
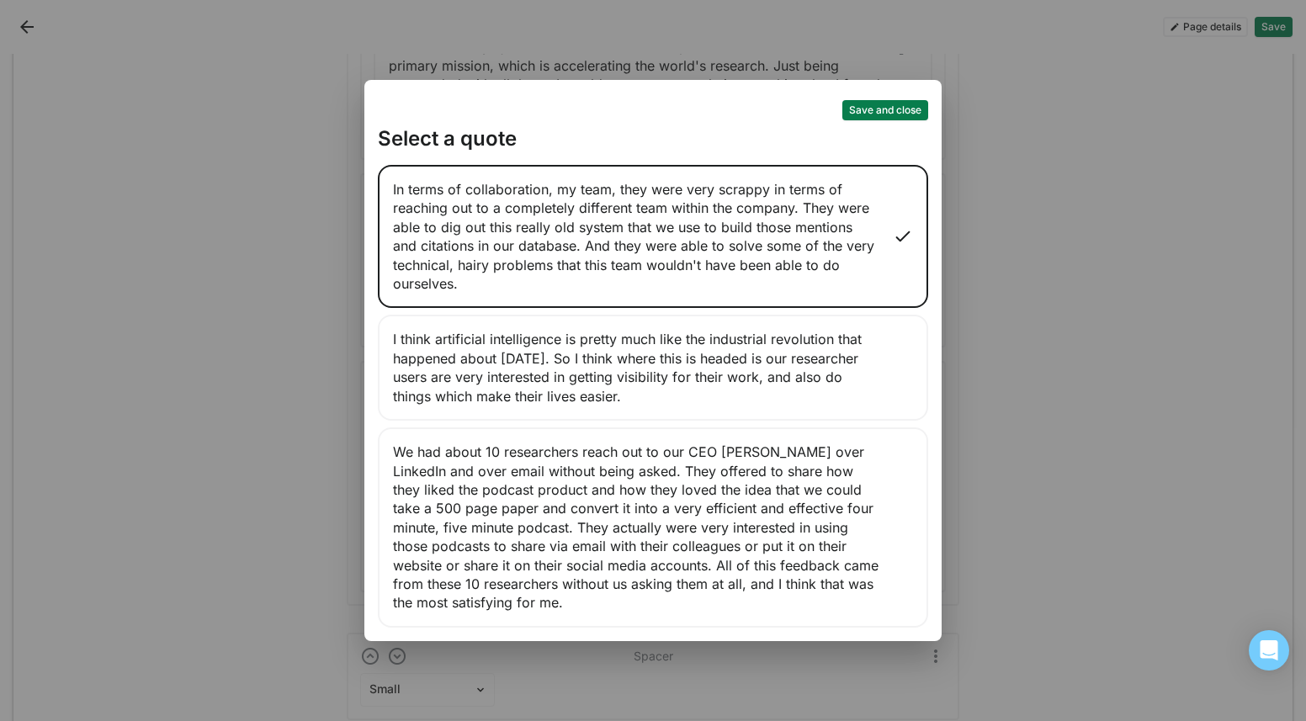
click at [919, 108] on button "Save and close" at bounding box center [885, 110] width 86 height 20
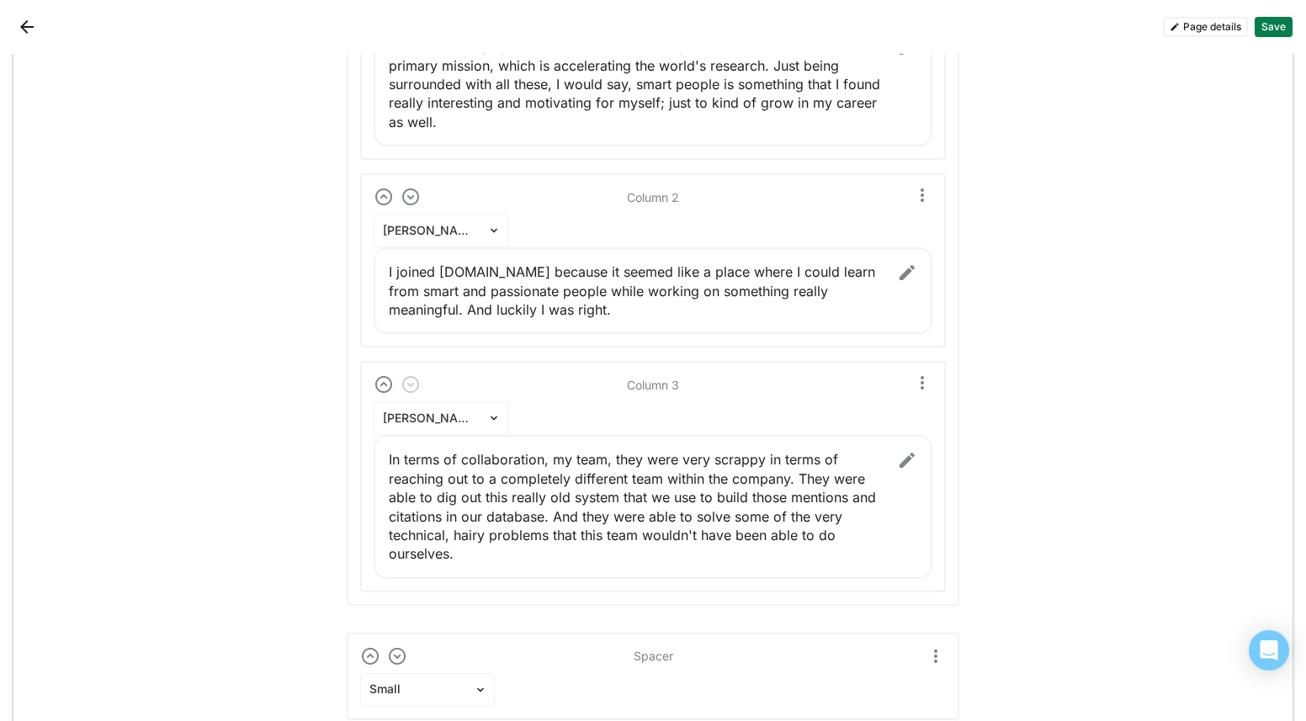
click at [1268, 24] on button "Save" at bounding box center [1273, 27] width 38 height 20
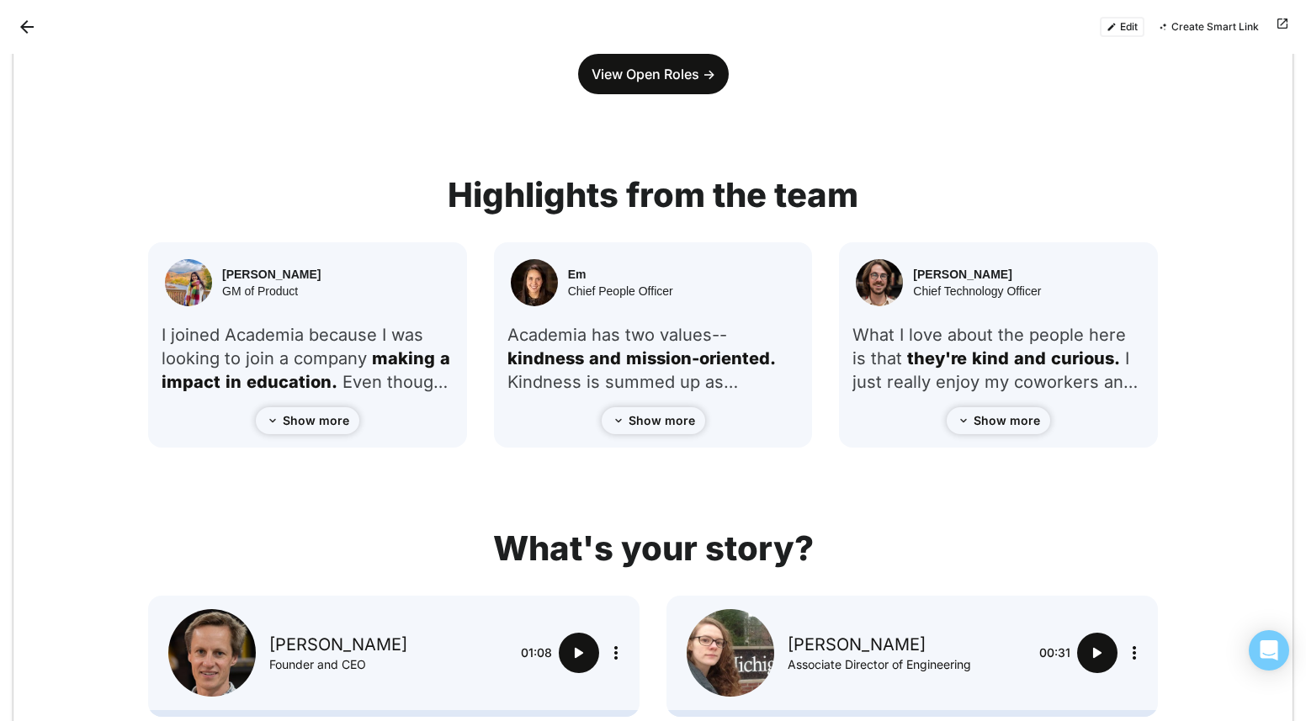
scroll to position [0, 0]
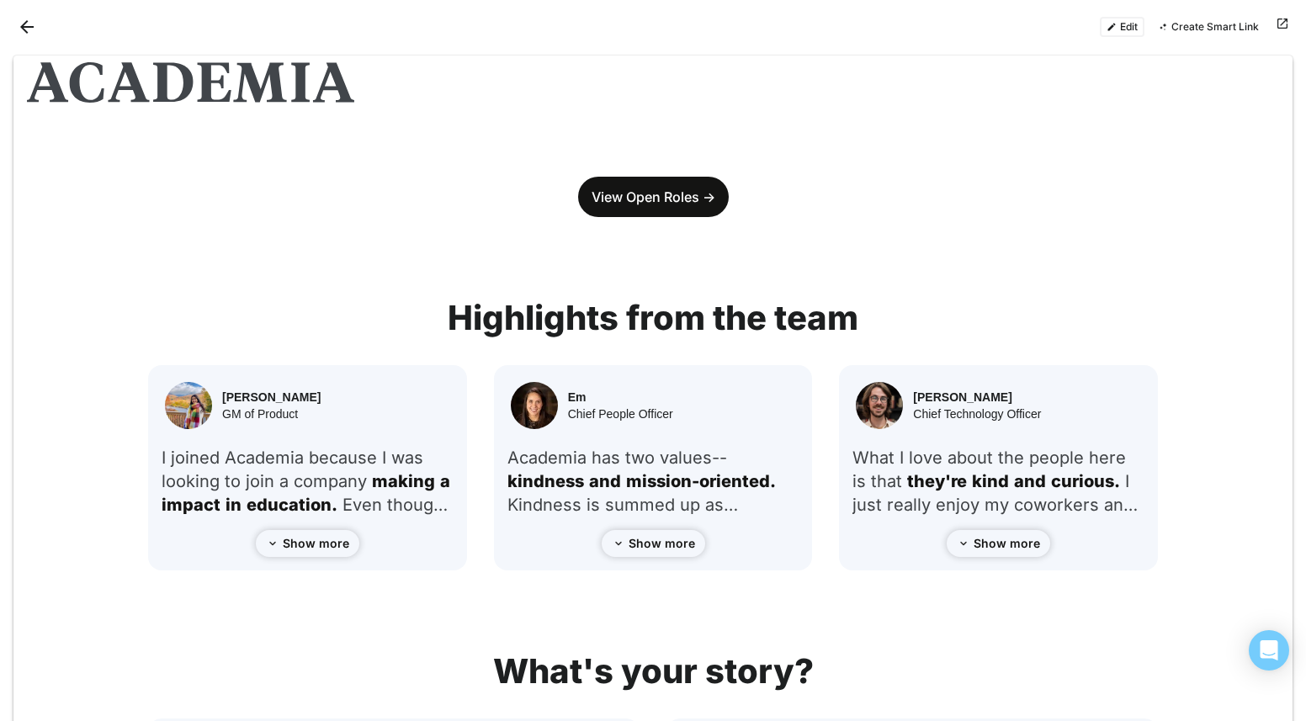
click at [22, 23] on button "Back" at bounding box center [26, 26] width 27 height 27
